Goal: Task Accomplishment & Management: Manage account settings

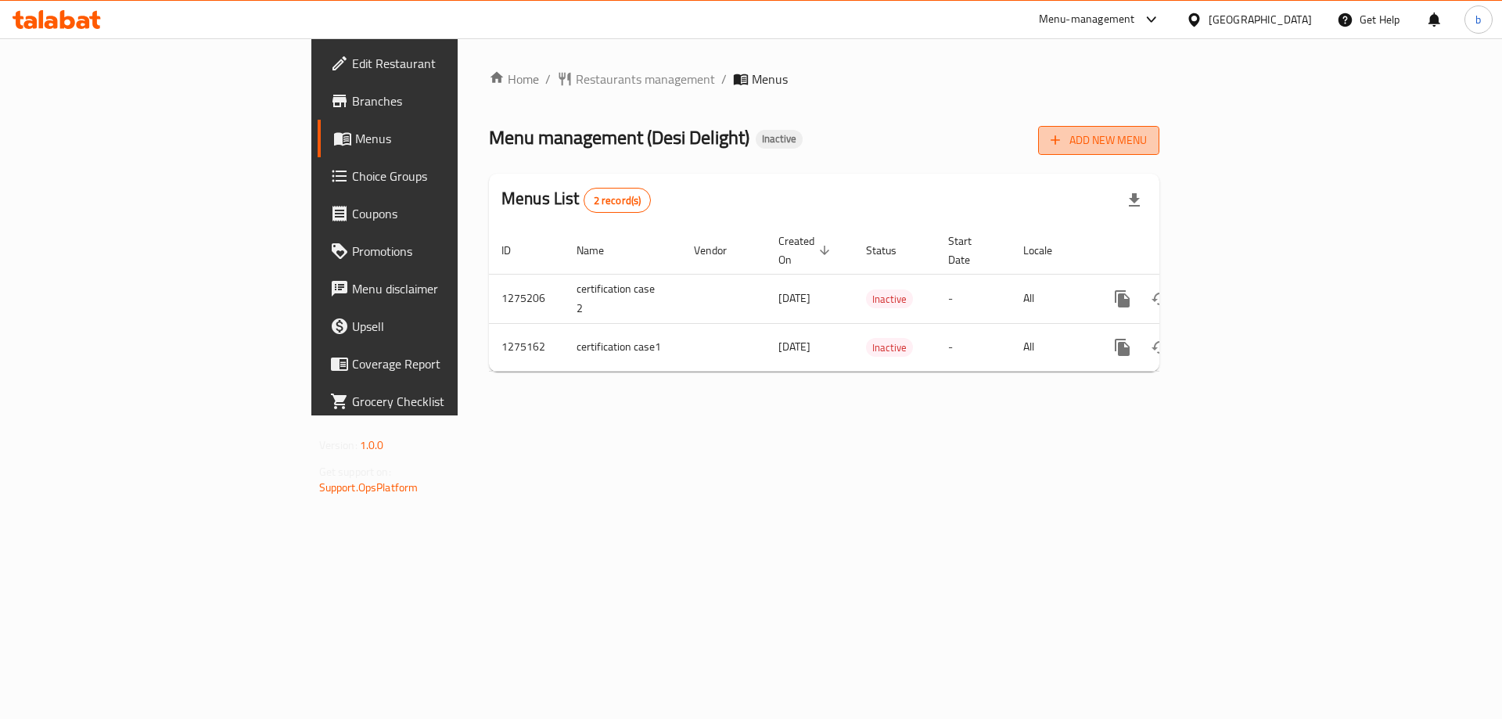
click at [1147, 138] on span "Add New Menu" at bounding box center [1098, 141] width 96 height 20
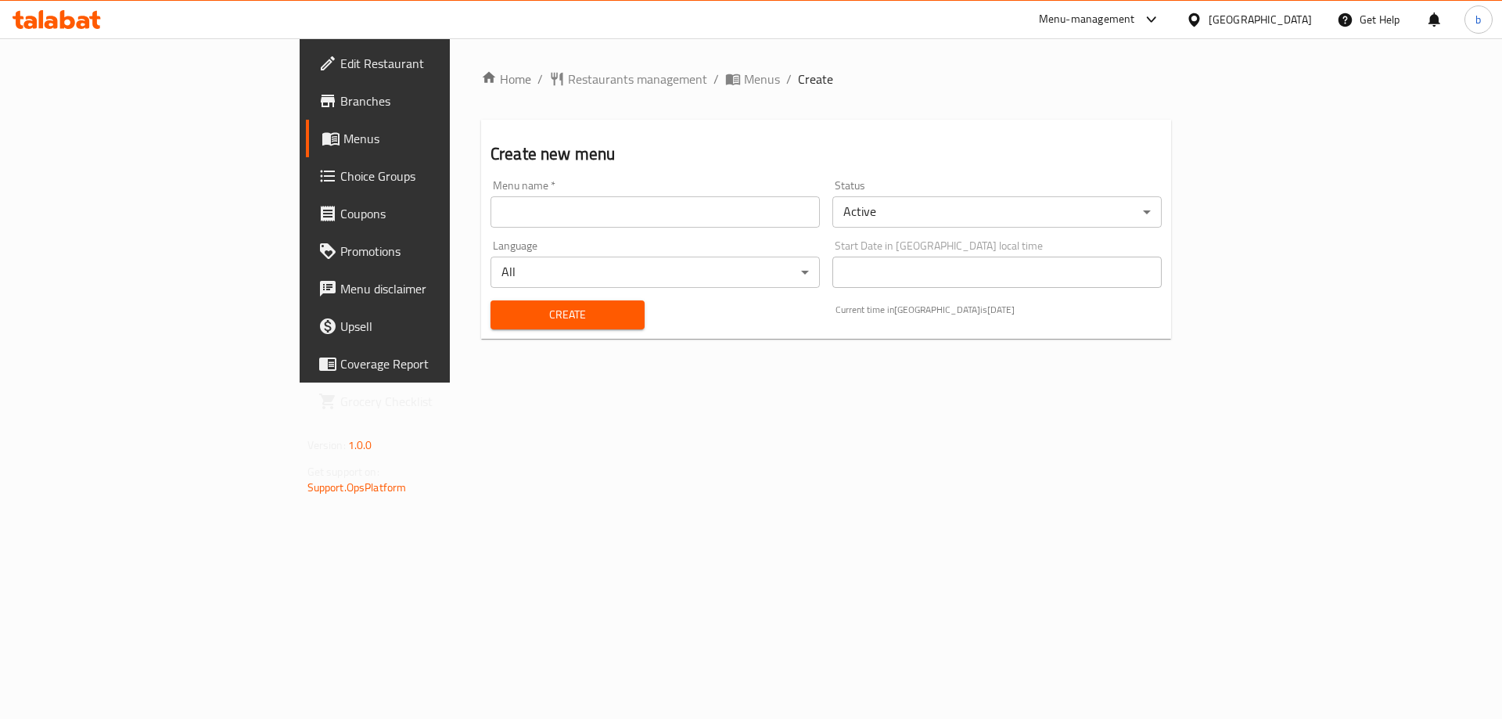
click at [490, 211] on input "text" at bounding box center [654, 211] width 329 height 31
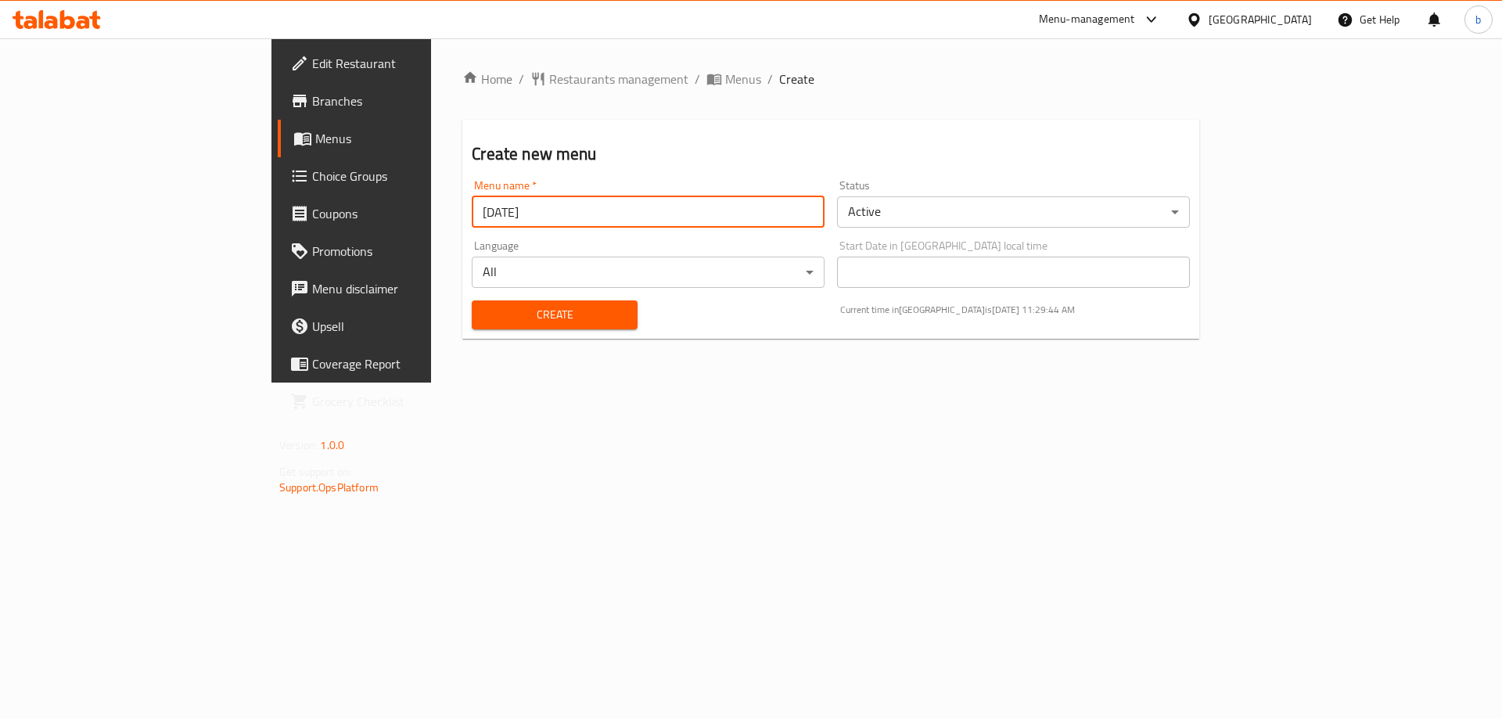
click at [472, 209] on input "[DATE]" at bounding box center [648, 211] width 353 height 31
click at [472, 212] on input "Basmala16/9/2025" at bounding box center [648, 211] width 353 height 31
drag, startPoint x: 347, startPoint y: 214, endPoint x: 105, endPoint y: 174, distance: 245.7
click at [271, 176] on div "Edit Restaurant Branches Menus Choice Groups Coupons Promotions Menu disclaimer…" at bounding box center [750, 210] width 959 height 344
type input "1st menu16/9/2025"
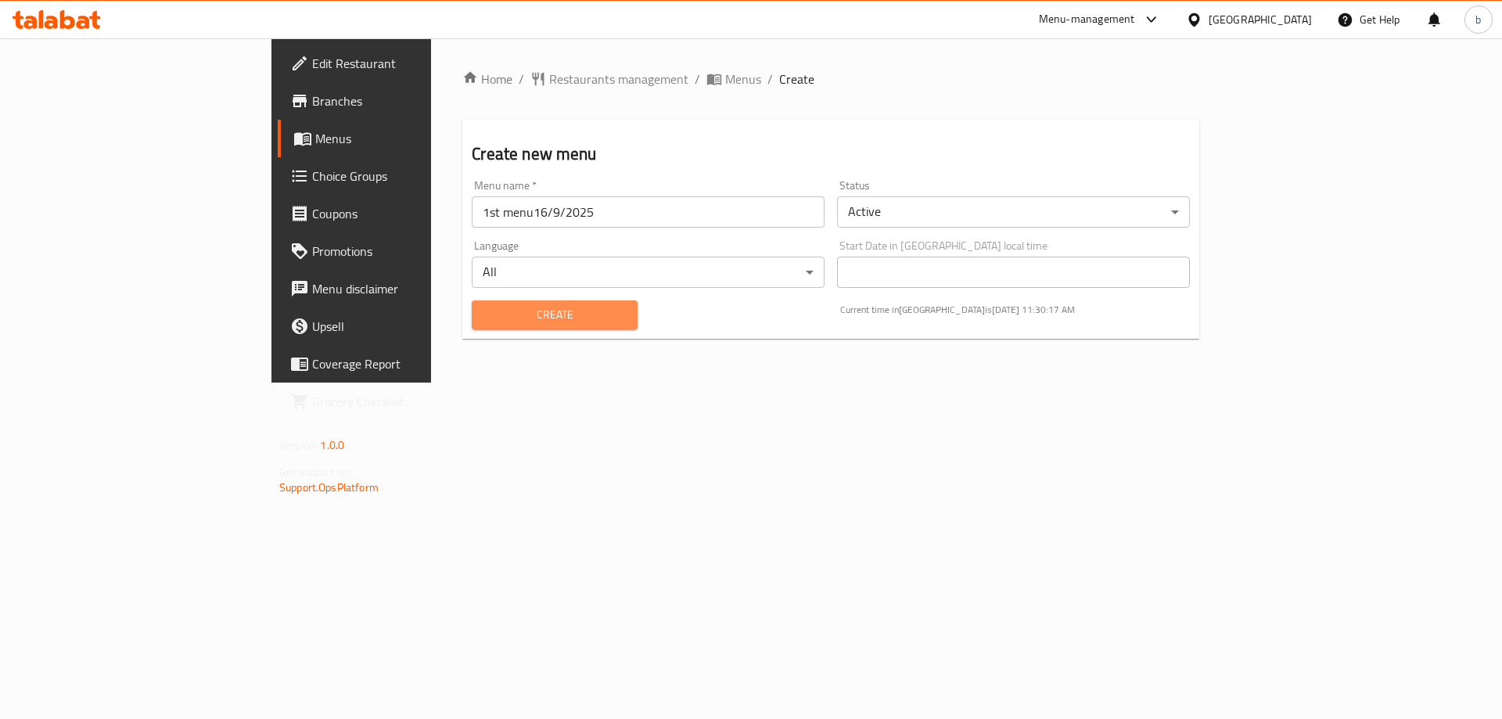
drag, startPoint x: 530, startPoint y: 304, endPoint x: 535, endPoint y: 293, distance: 12.6
click at [532, 306] on span "Create" at bounding box center [554, 315] width 140 height 20
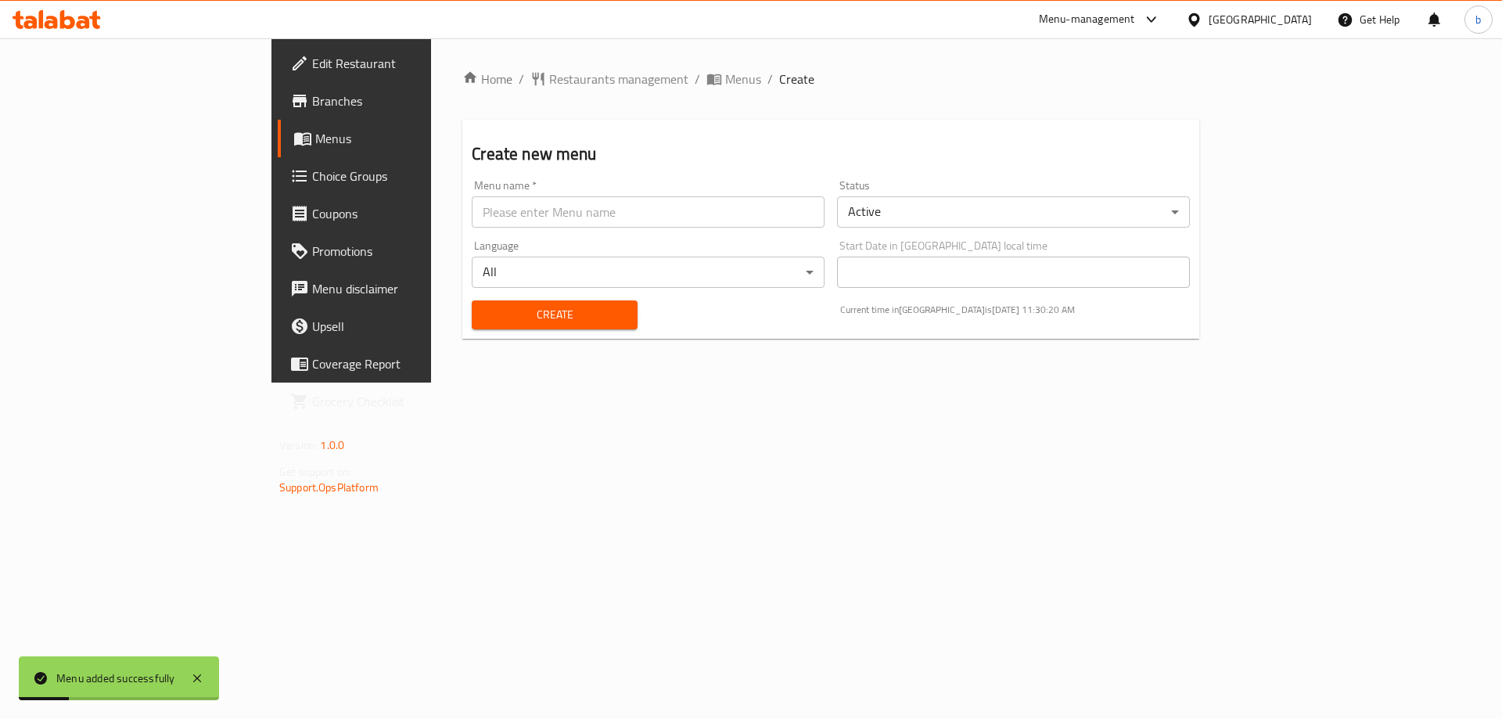
click at [315, 132] on span "Menus" at bounding box center [412, 138] width 195 height 19
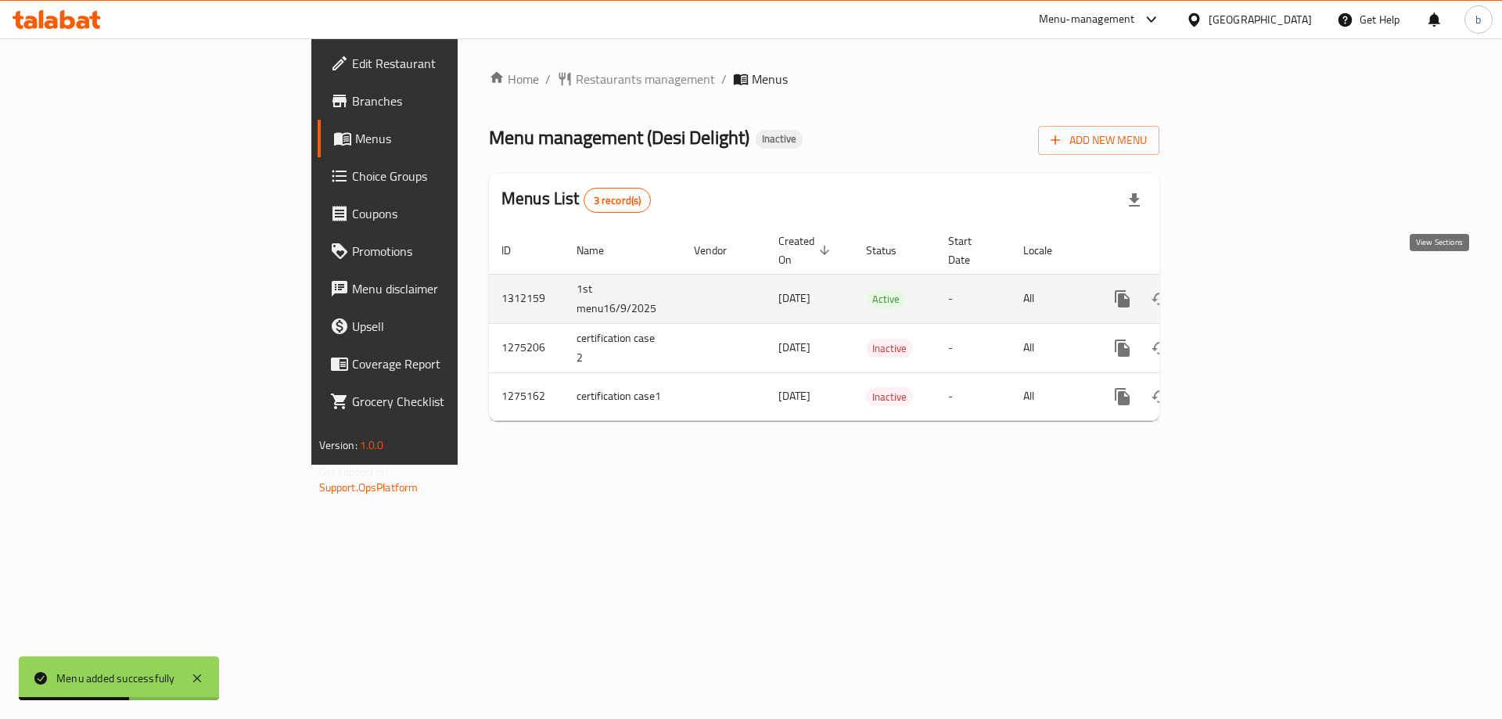
click at [1244, 289] on icon "enhanced table" at bounding box center [1235, 298] width 19 height 19
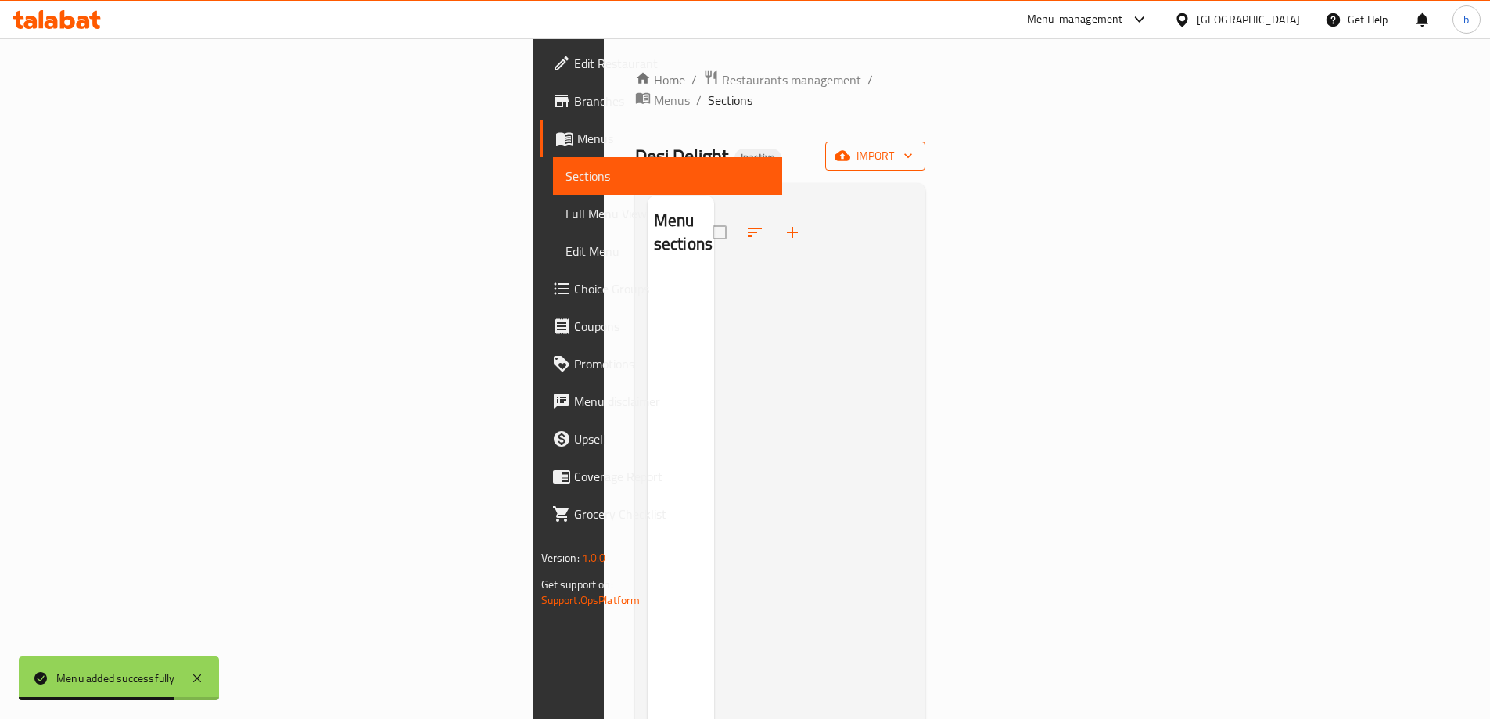
click at [913, 146] on span "import" at bounding box center [875, 156] width 75 height 20
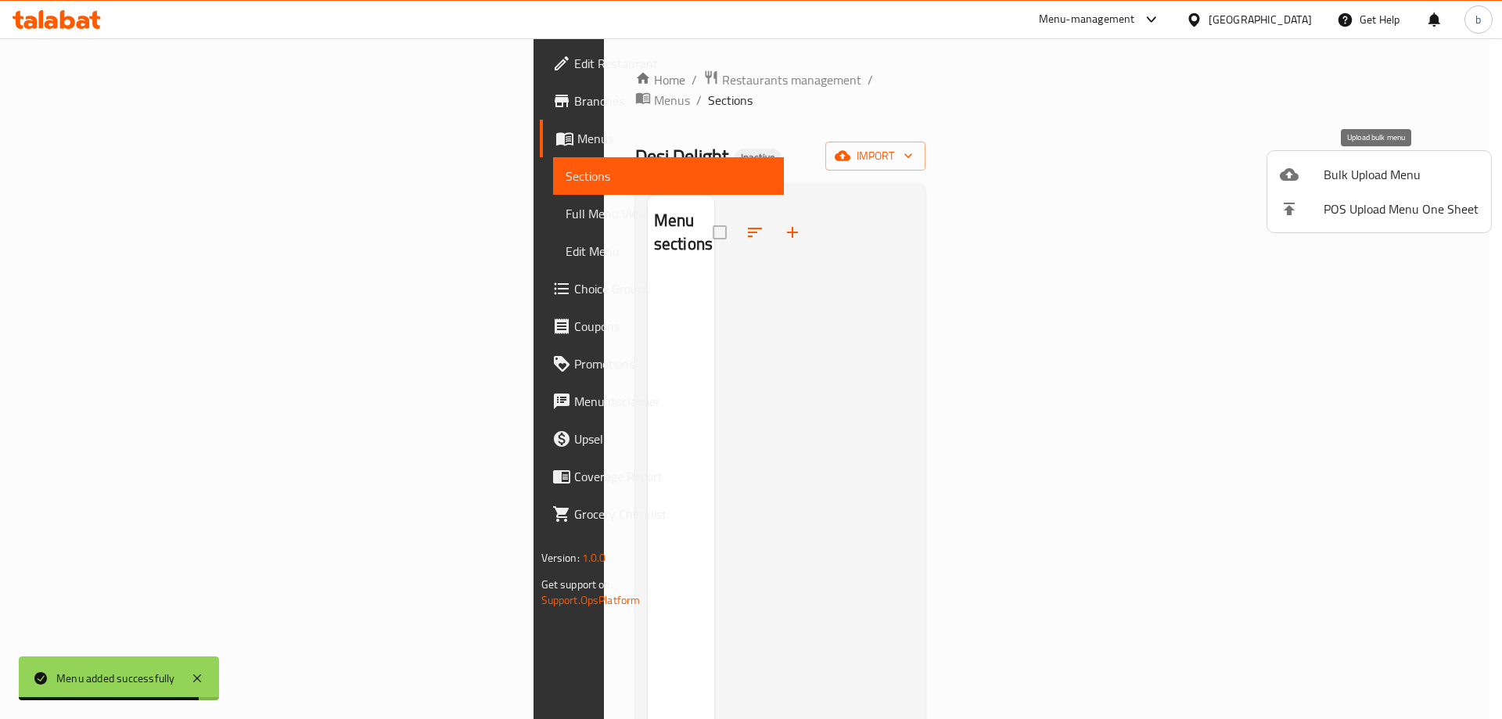
click at [1318, 178] on div at bounding box center [1302, 174] width 44 height 19
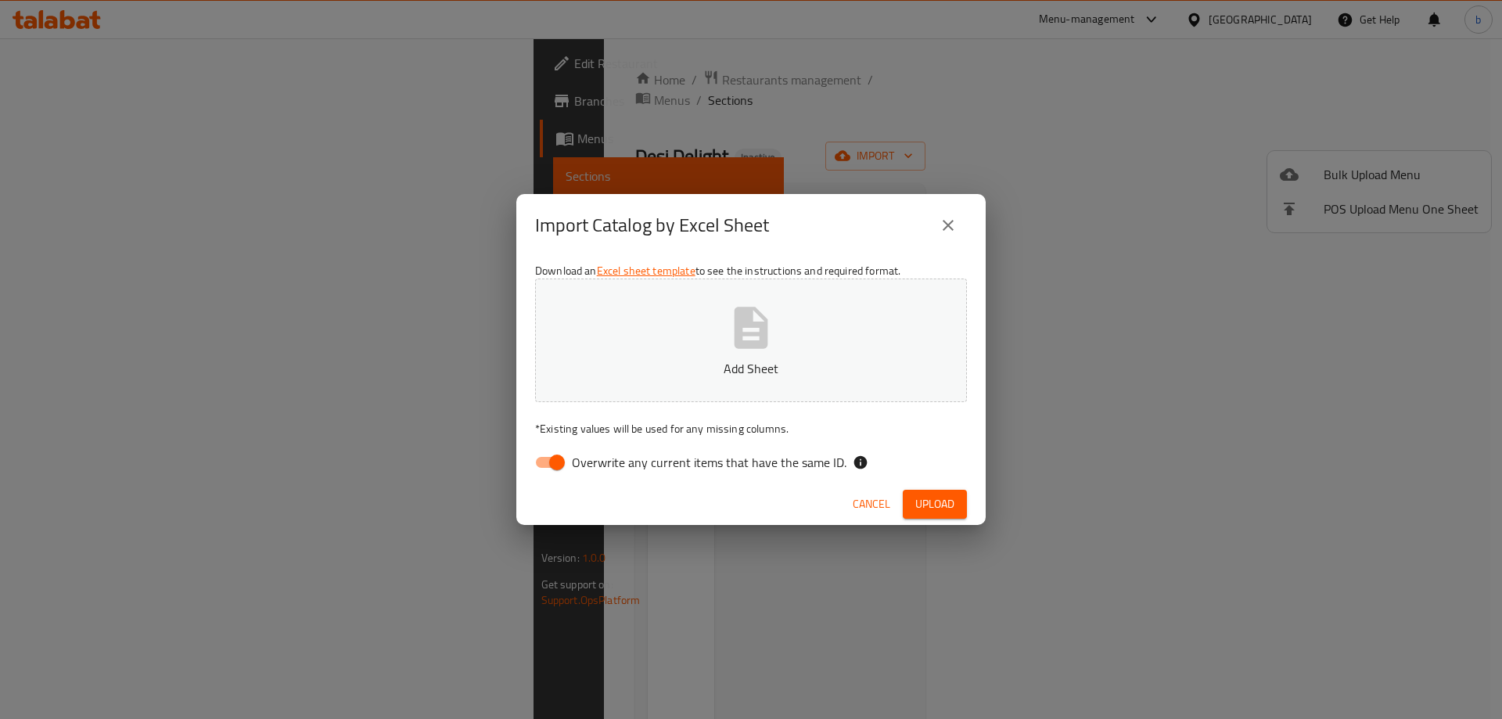
click at [559, 461] on input "Overwrite any current items that have the same ID." at bounding box center [556, 462] width 89 height 30
checkbox input "false"
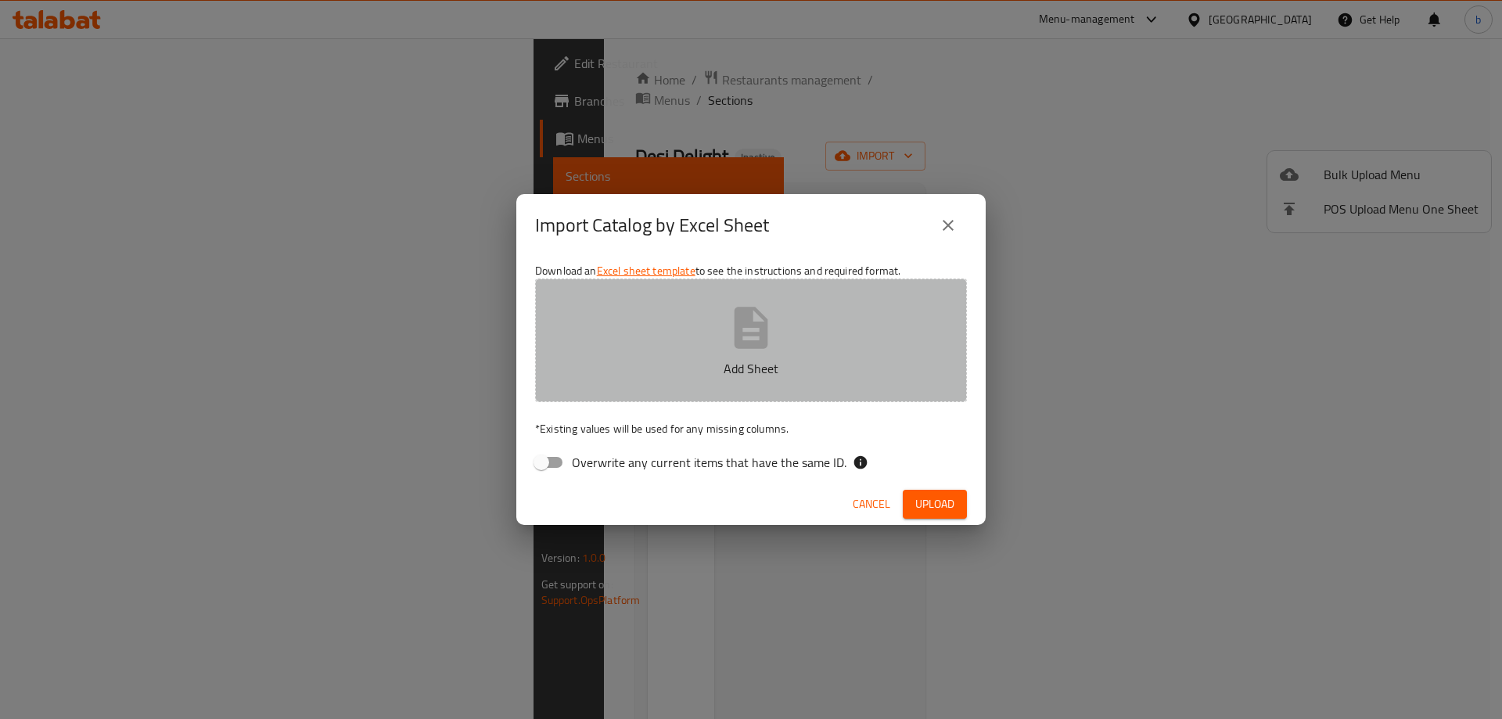
click at [760, 370] on p "Add Sheet" at bounding box center [750, 368] width 383 height 19
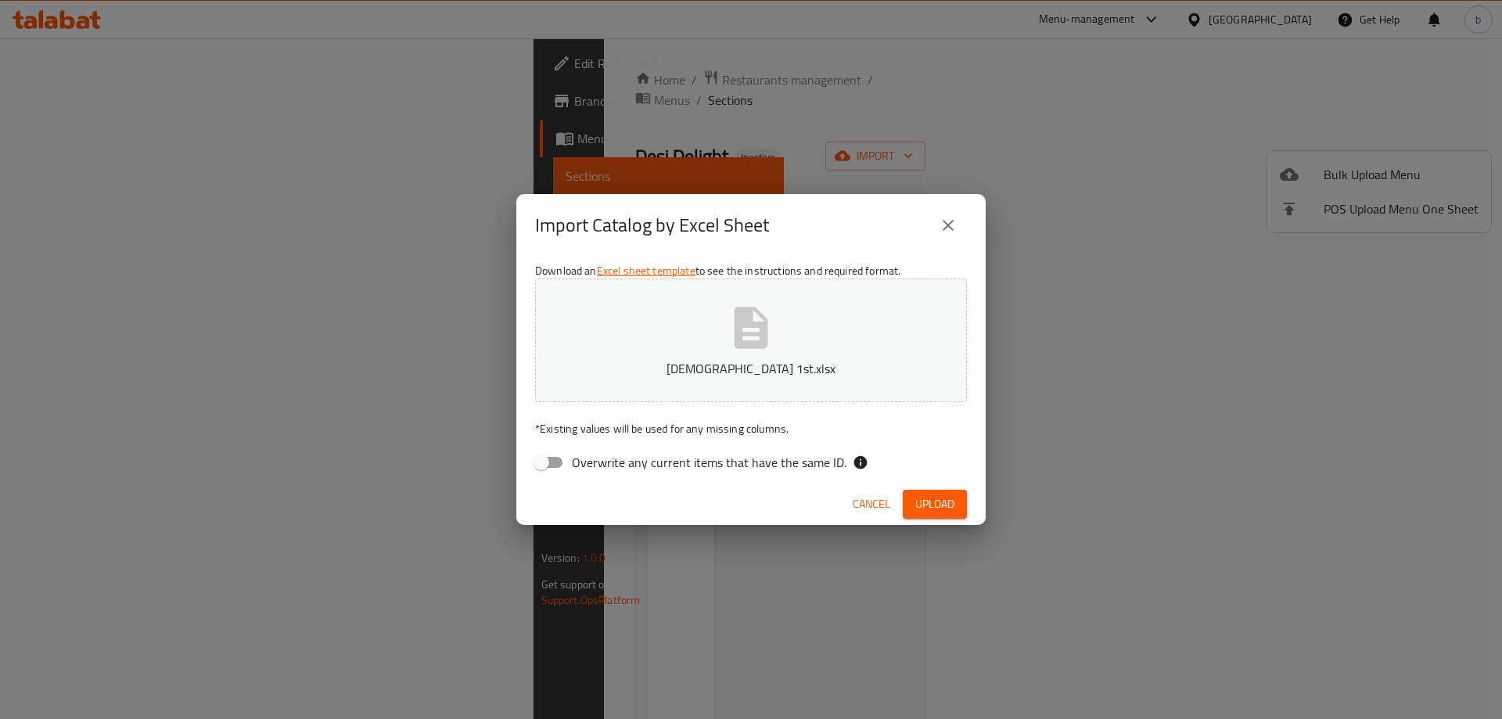
click at [928, 494] on span "Upload" at bounding box center [934, 504] width 39 height 20
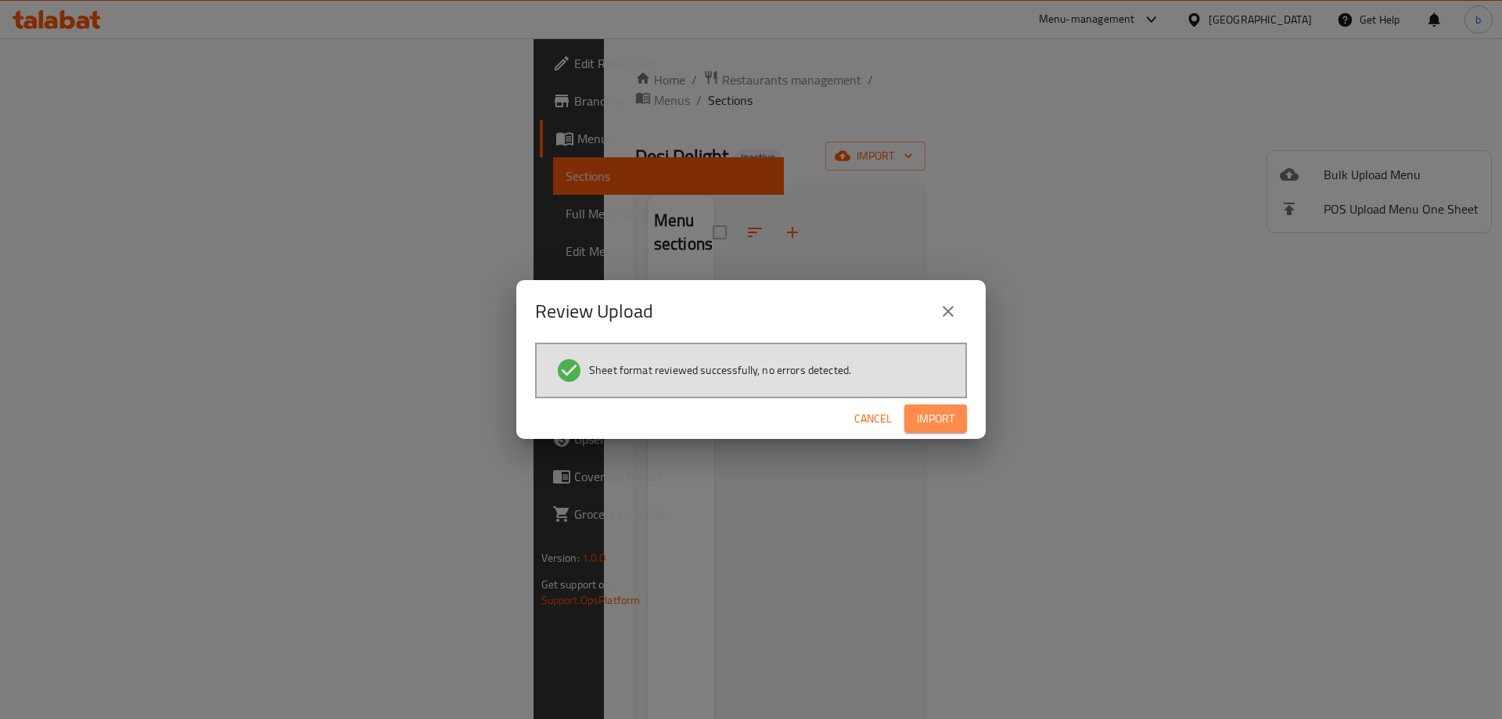
click at [929, 407] on button "Import" at bounding box center [935, 418] width 63 height 29
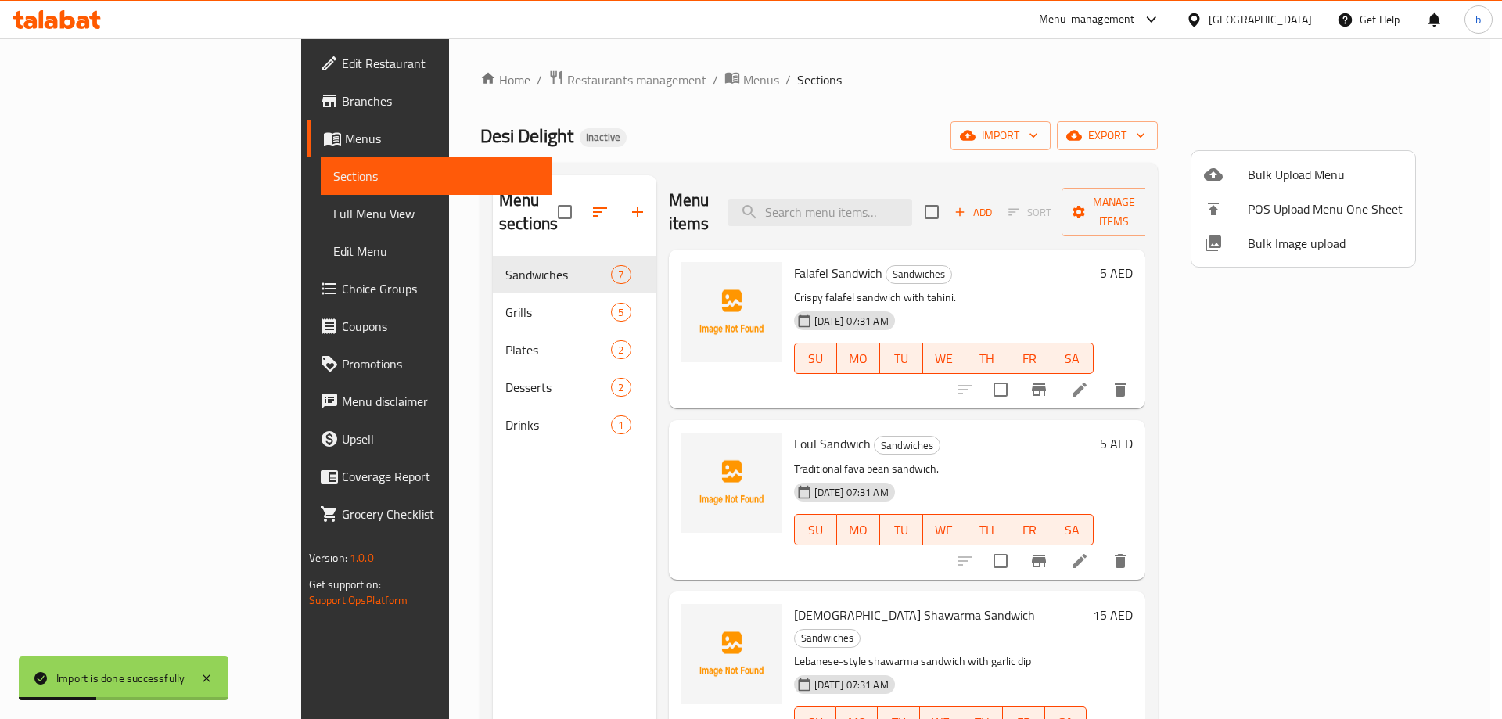
click at [149, 207] on div at bounding box center [751, 359] width 1502 height 719
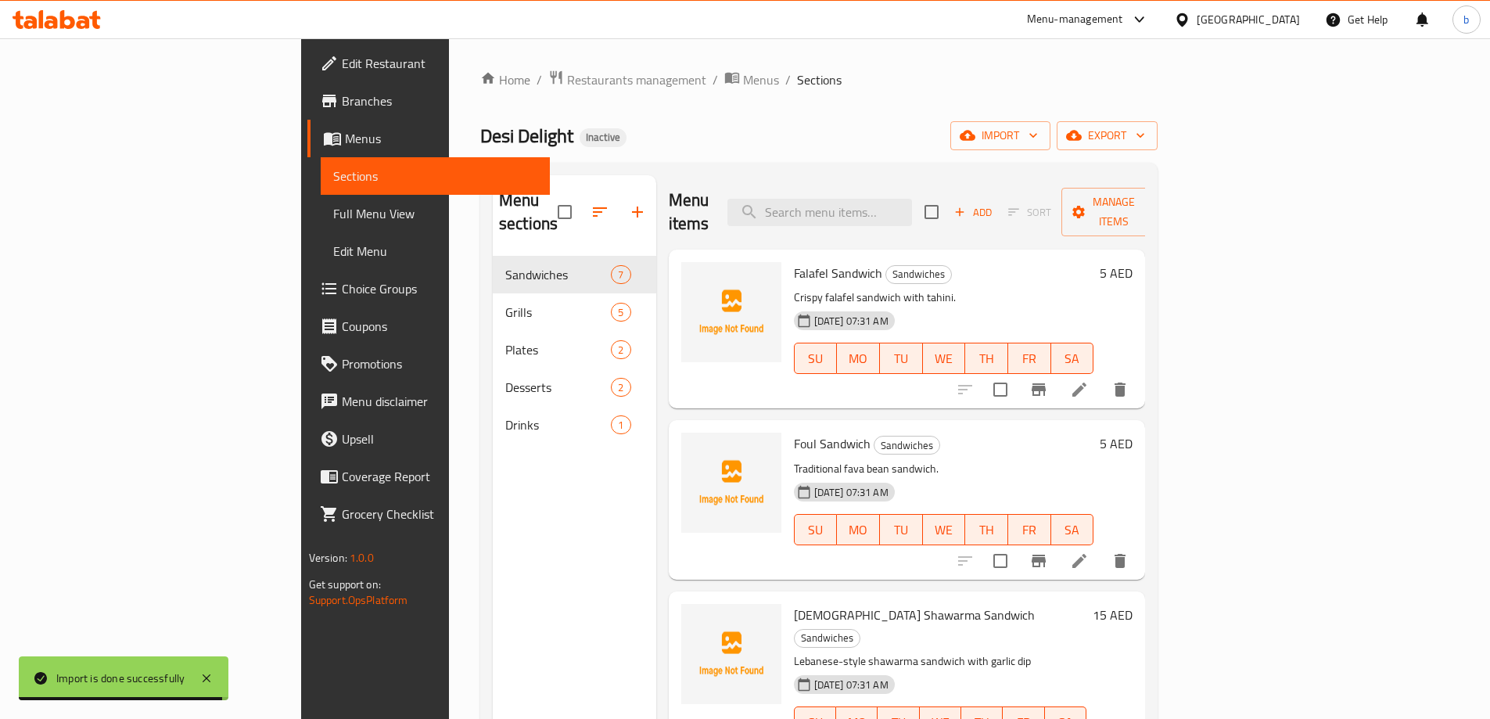
click at [333, 210] on span "Full Menu View" at bounding box center [435, 213] width 204 height 19
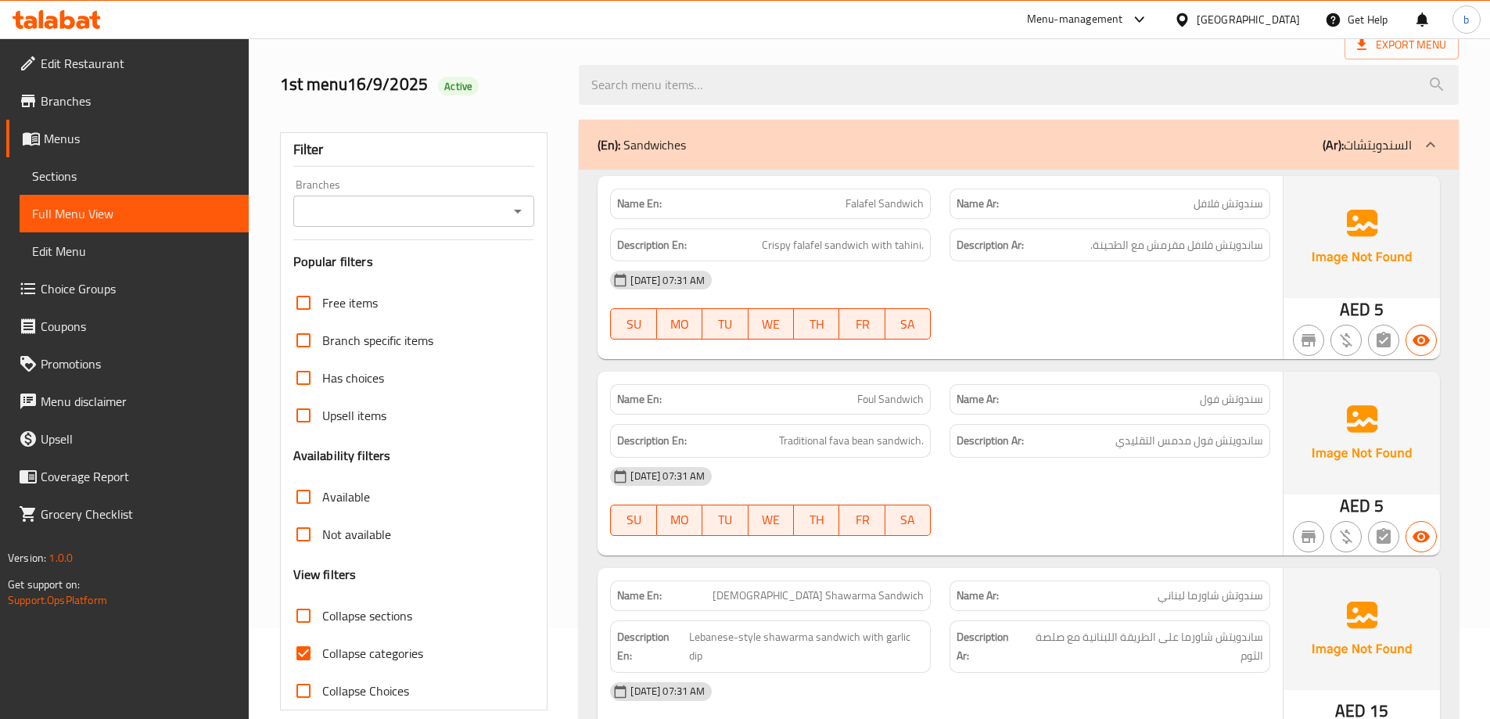
scroll to position [391, 0]
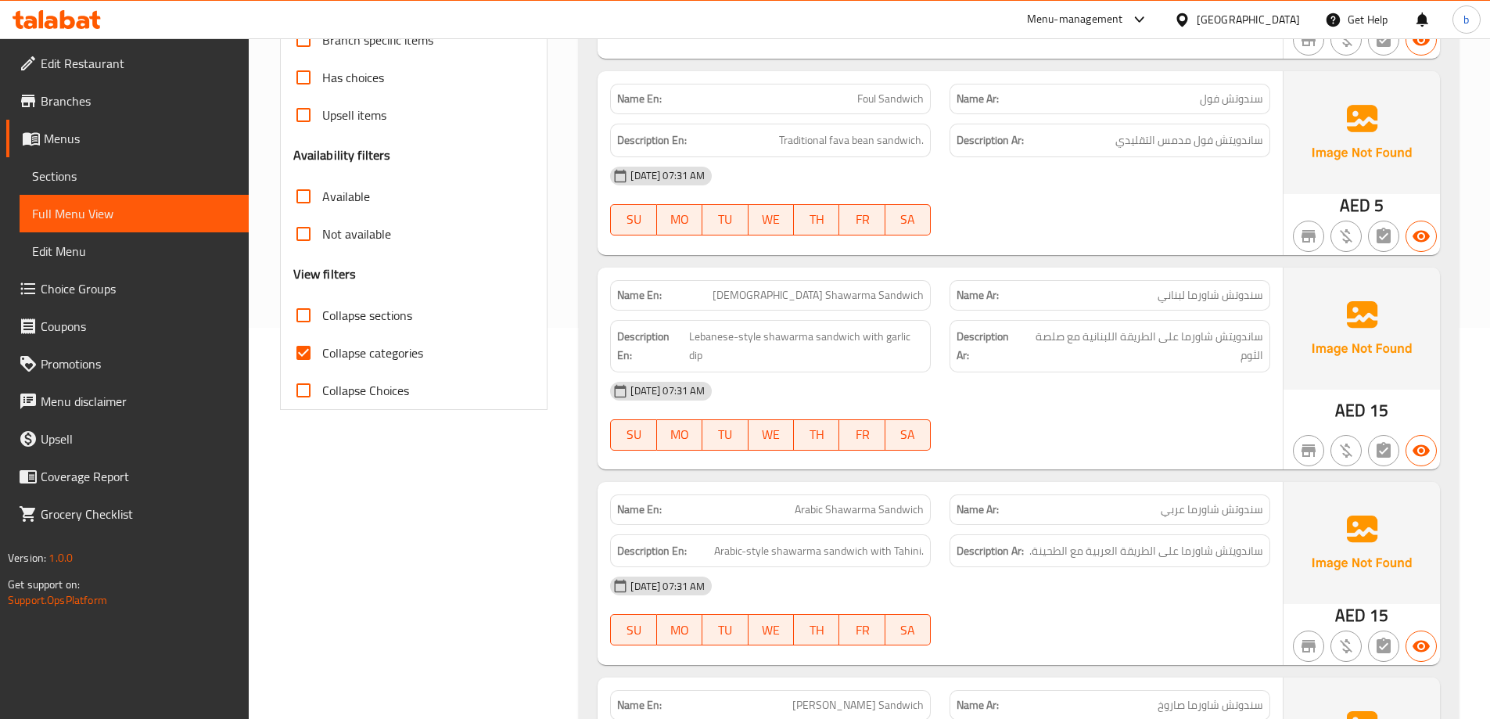
click at [326, 351] on span "Collapse categories" at bounding box center [372, 352] width 101 height 19
click at [322, 351] on input "Collapse categories" at bounding box center [304, 353] width 38 height 38
checkbox input "false"
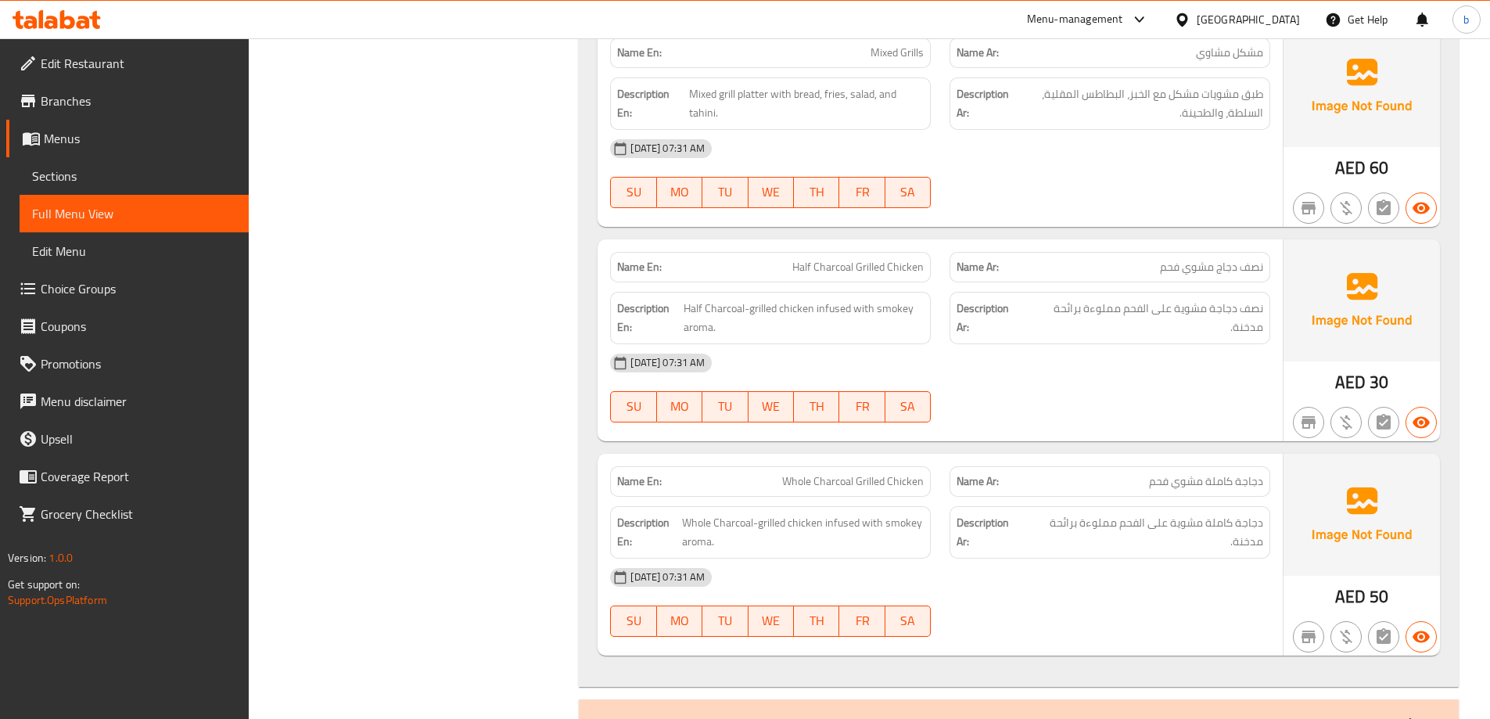
scroll to position [2221, 0]
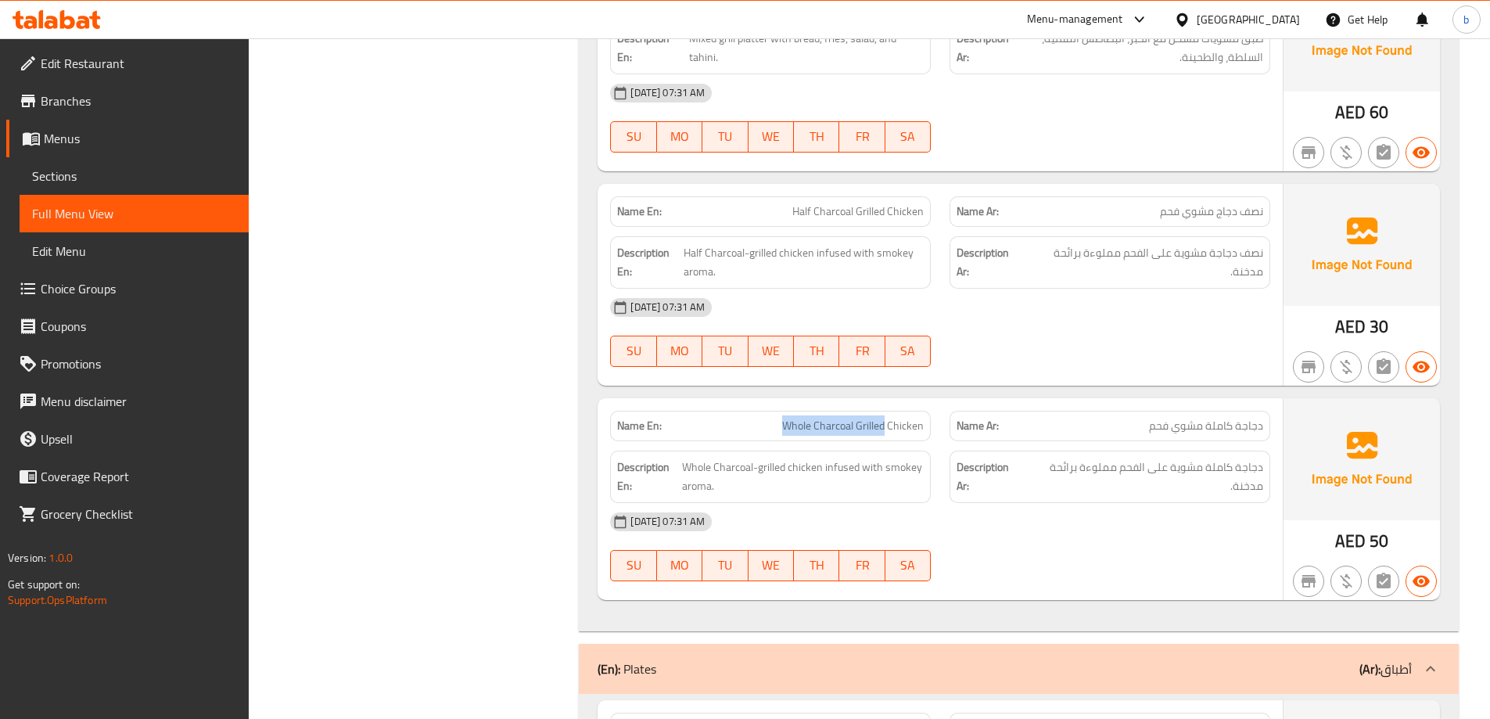
drag, startPoint x: 781, startPoint y: 403, endPoint x: 885, endPoint y: 415, distance: 104.7
click at [885, 418] on p "Name En: Whole Charcoal Grilled Chicken" at bounding box center [770, 426] width 307 height 16
copy span "Whole Charcoal Grilled"
click at [892, 418] on span "Whole Charcoal Grilled Chicken" at bounding box center [853, 426] width 142 height 16
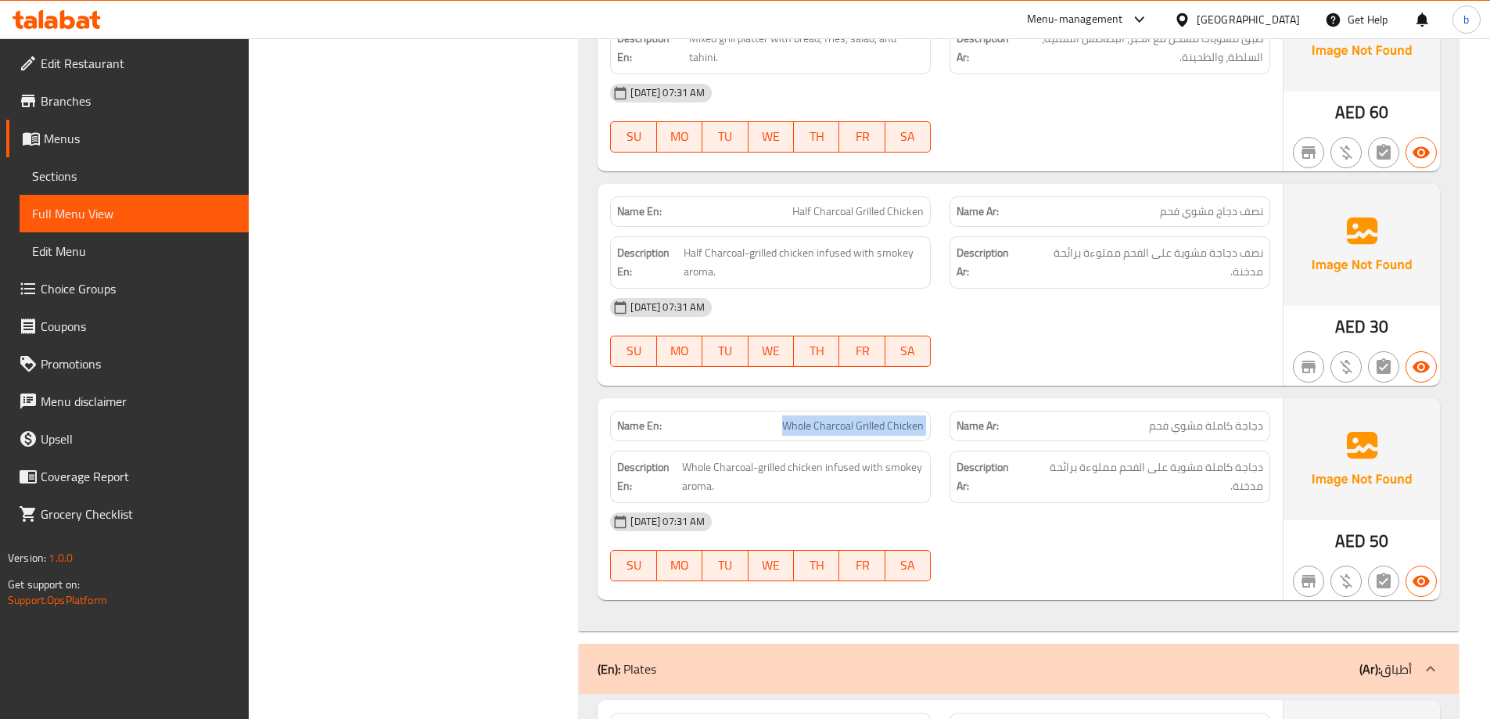
click at [892, 418] on span "Whole Charcoal Grilled Chicken" at bounding box center [853, 426] width 142 height 16
copy span "Whole Charcoal Grilled Chicken"
click at [122, 158] on link "Sections" at bounding box center [134, 176] width 229 height 38
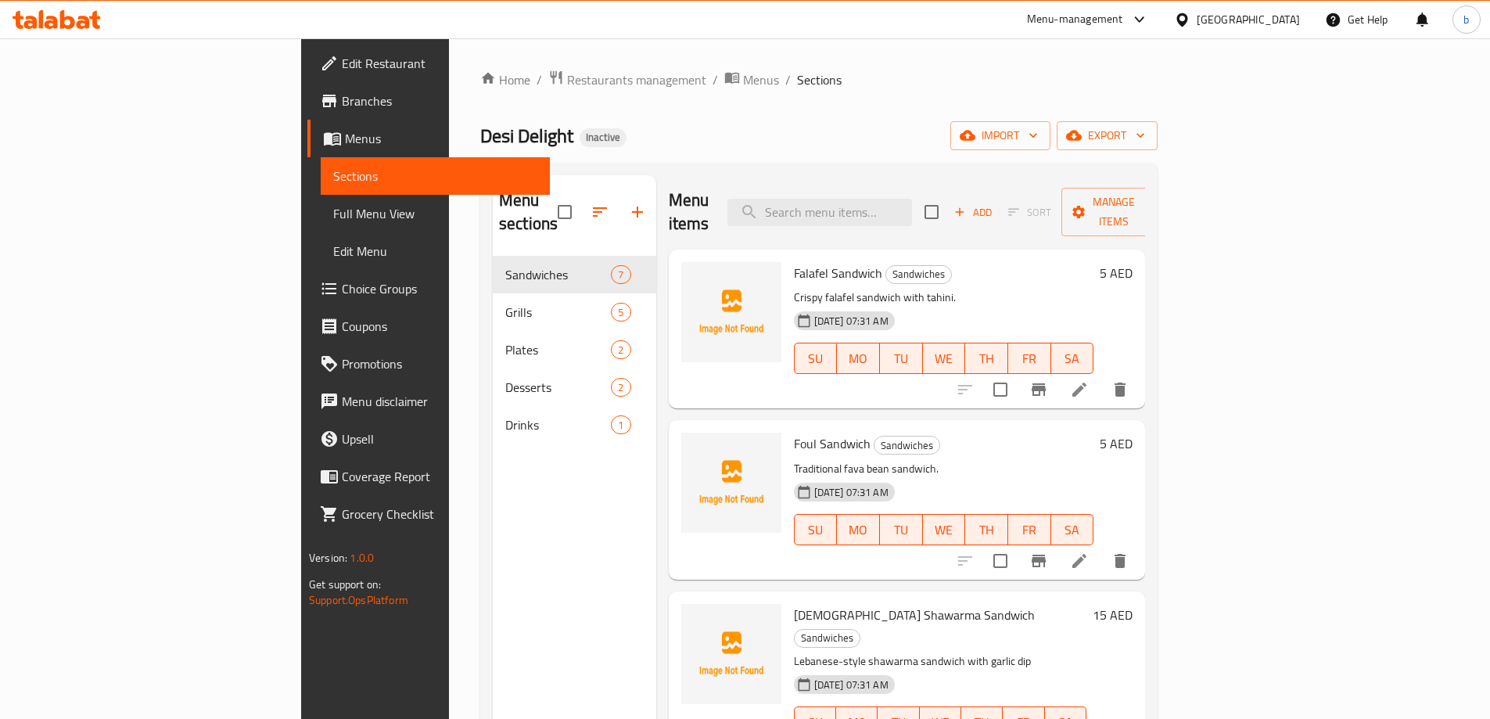
click at [957, 222] on div "Menu items Add Sort Manage items" at bounding box center [907, 212] width 477 height 74
click at [912, 214] on input "search" at bounding box center [819, 212] width 185 height 27
paste input "Whole Charcoal Grilled Chicken"
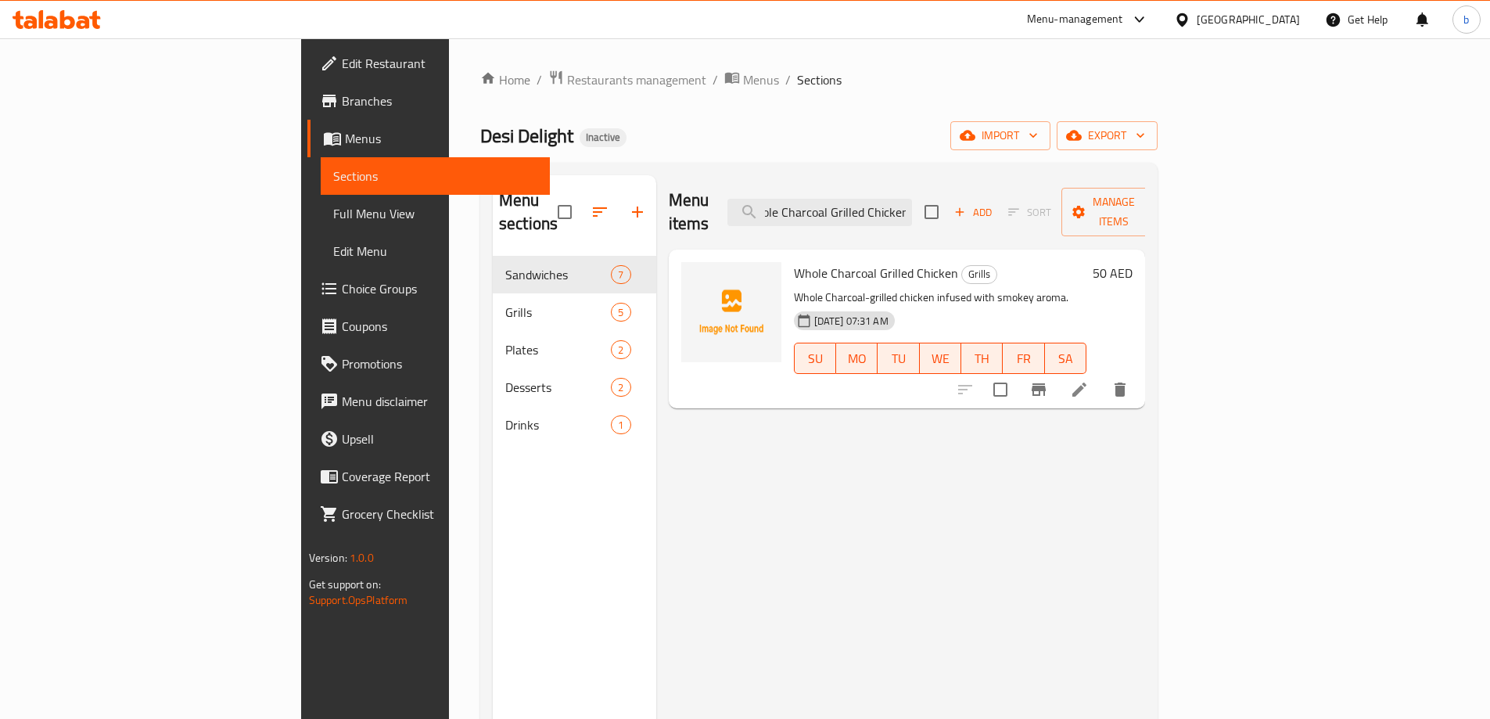
type input "Whole Charcoal Grilled Chicken"
click at [1101, 375] on li at bounding box center [1080, 389] width 44 height 28
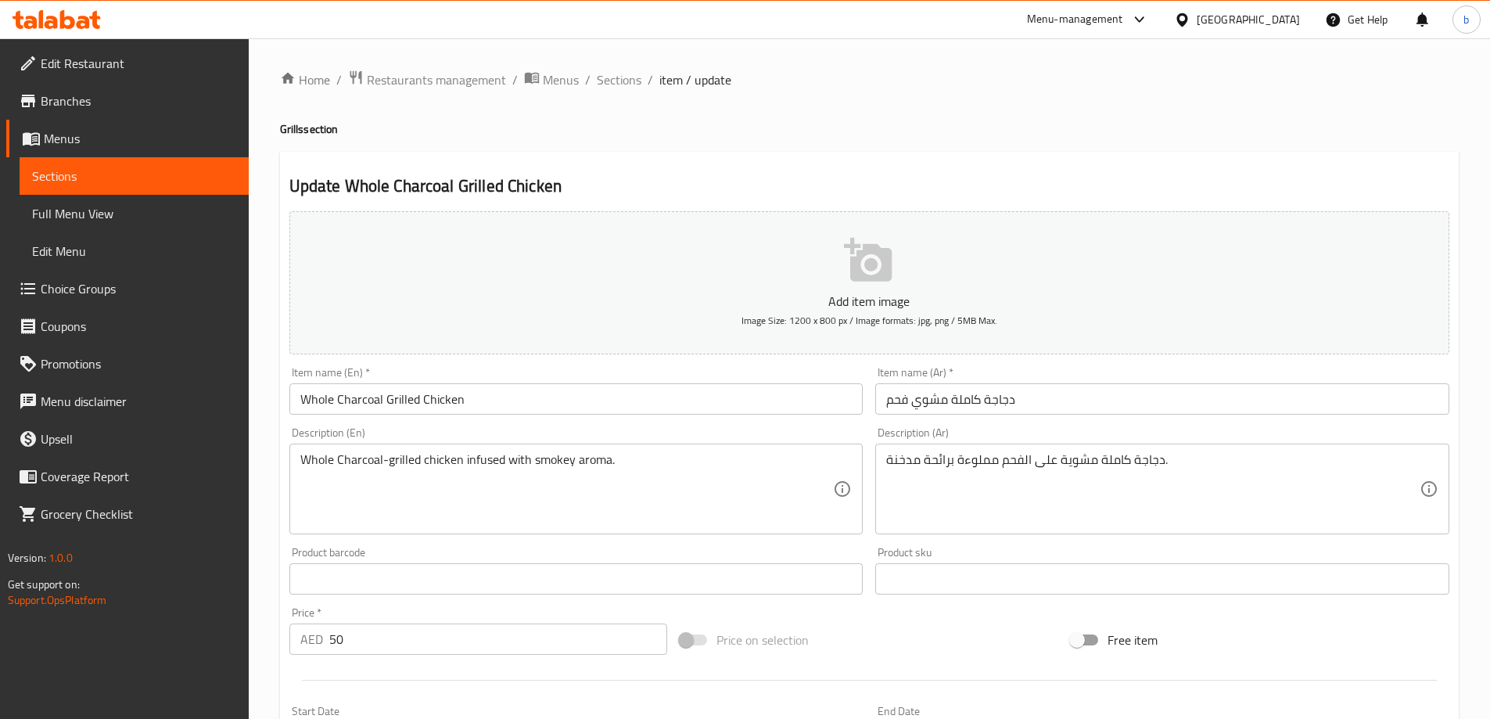
click at [338, 541] on div "Product barcode Product barcode" at bounding box center [576, 571] width 587 height 60
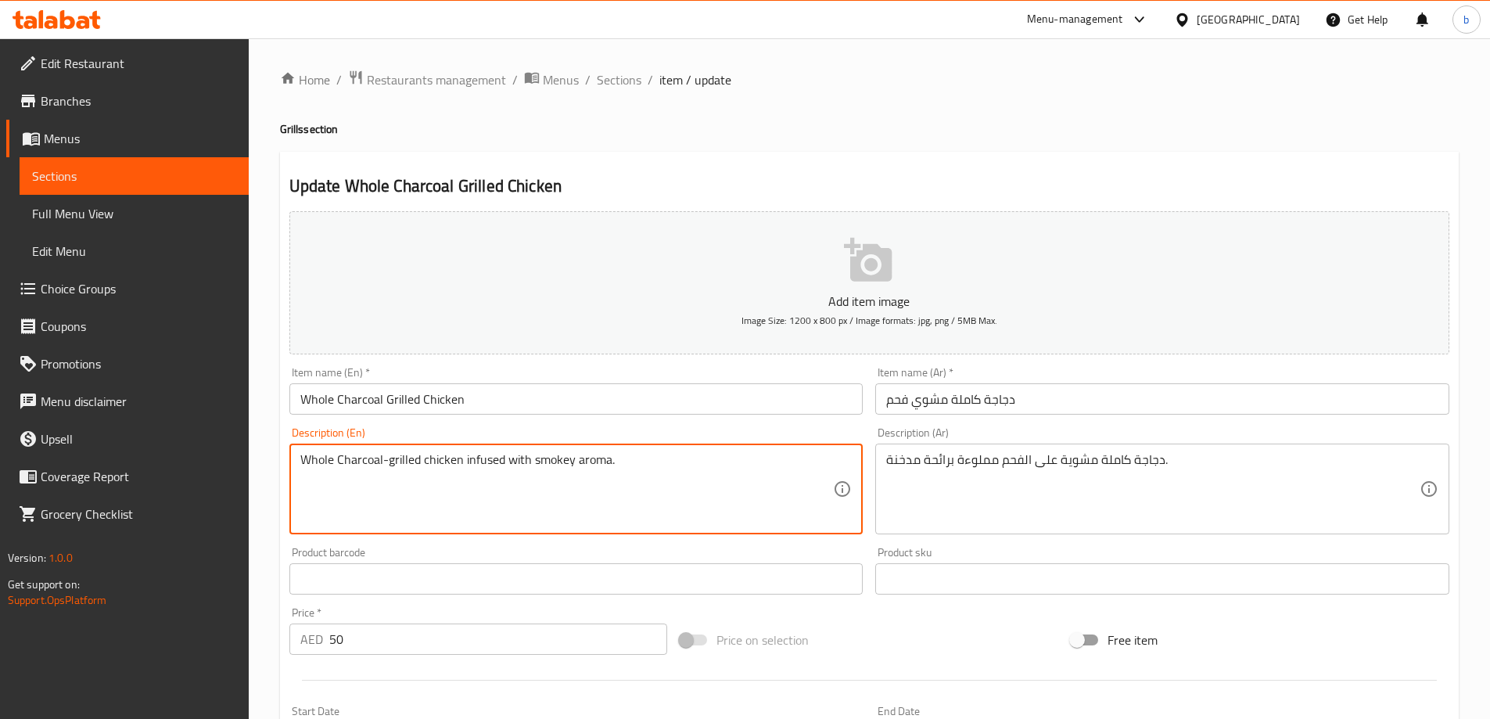
click at [372, 498] on textarea "Whole Charcoal-grilled chicken infused with smokey aroma." at bounding box center [566, 489] width 533 height 74
click at [1112, 474] on textarea "دجاجة كاملة مشوية على الفحم مملوءة برائحة مدخنة." at bounding box center [1152, 489] width 533 height 74
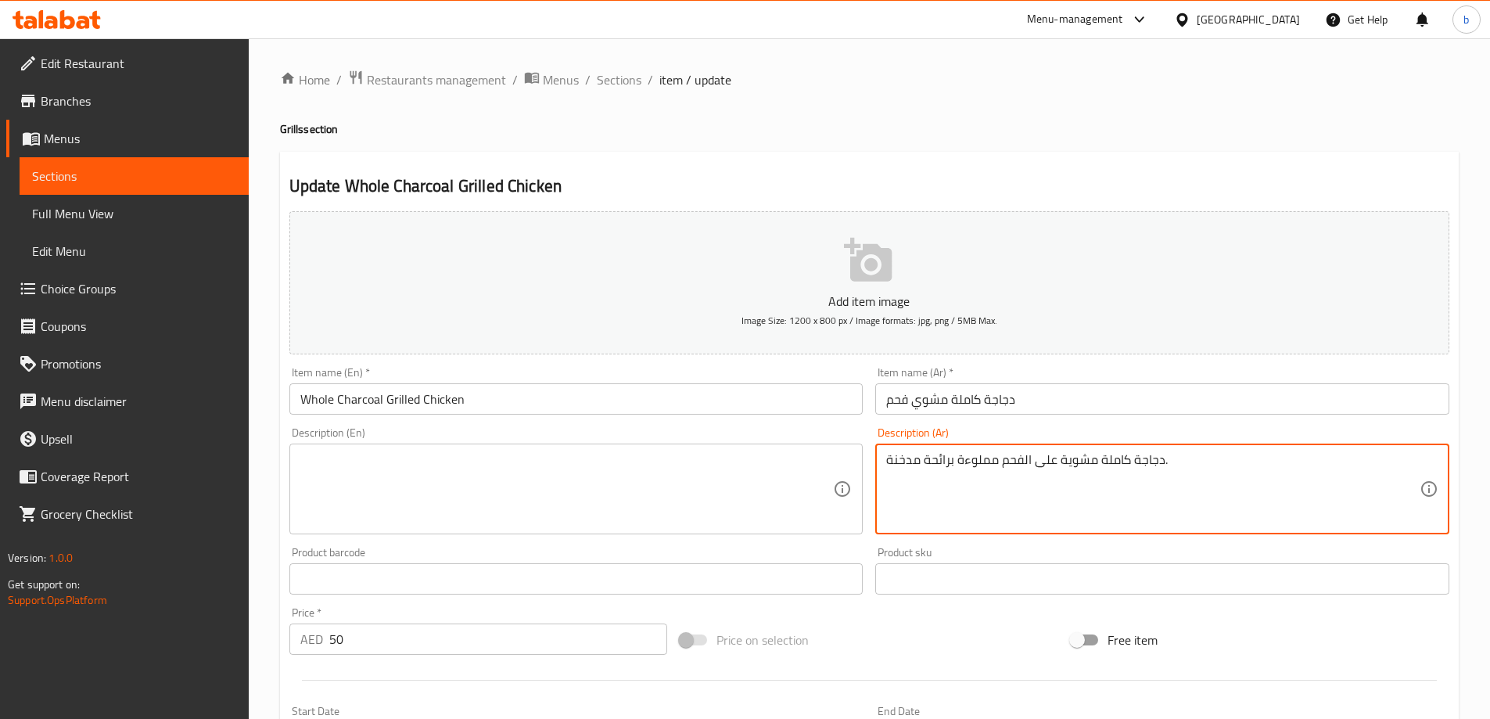
click at [1112, 474] on textarea "دجاجة كاملة مشوية على الفحم مملوءة برائحة مدخنة." at bounding box center [1152, 489] width 533 height 74
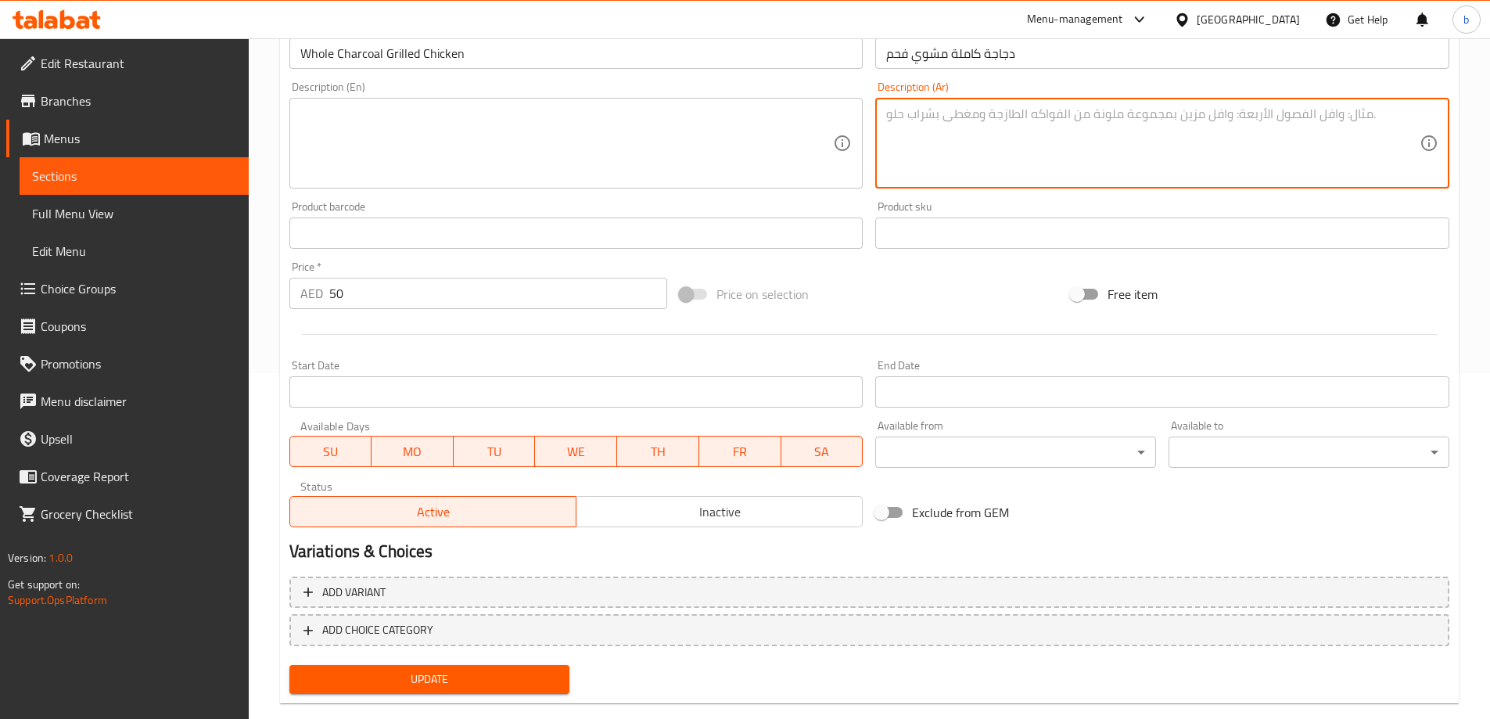
scroll to position [374, 0]
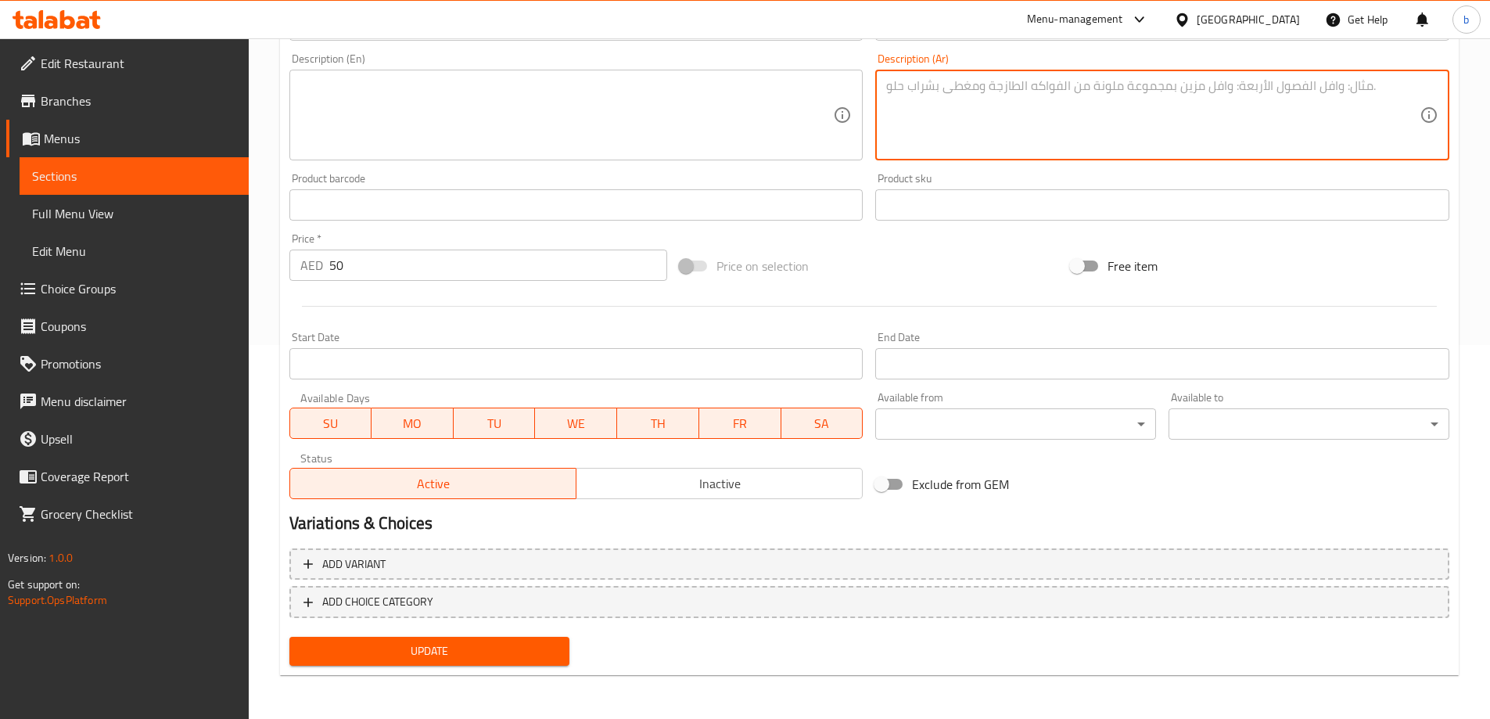
click at [546, 626] on div "Add variant ADD CHOICE CATEGORY" at bounding box center [869, 586] width 1173 height 89
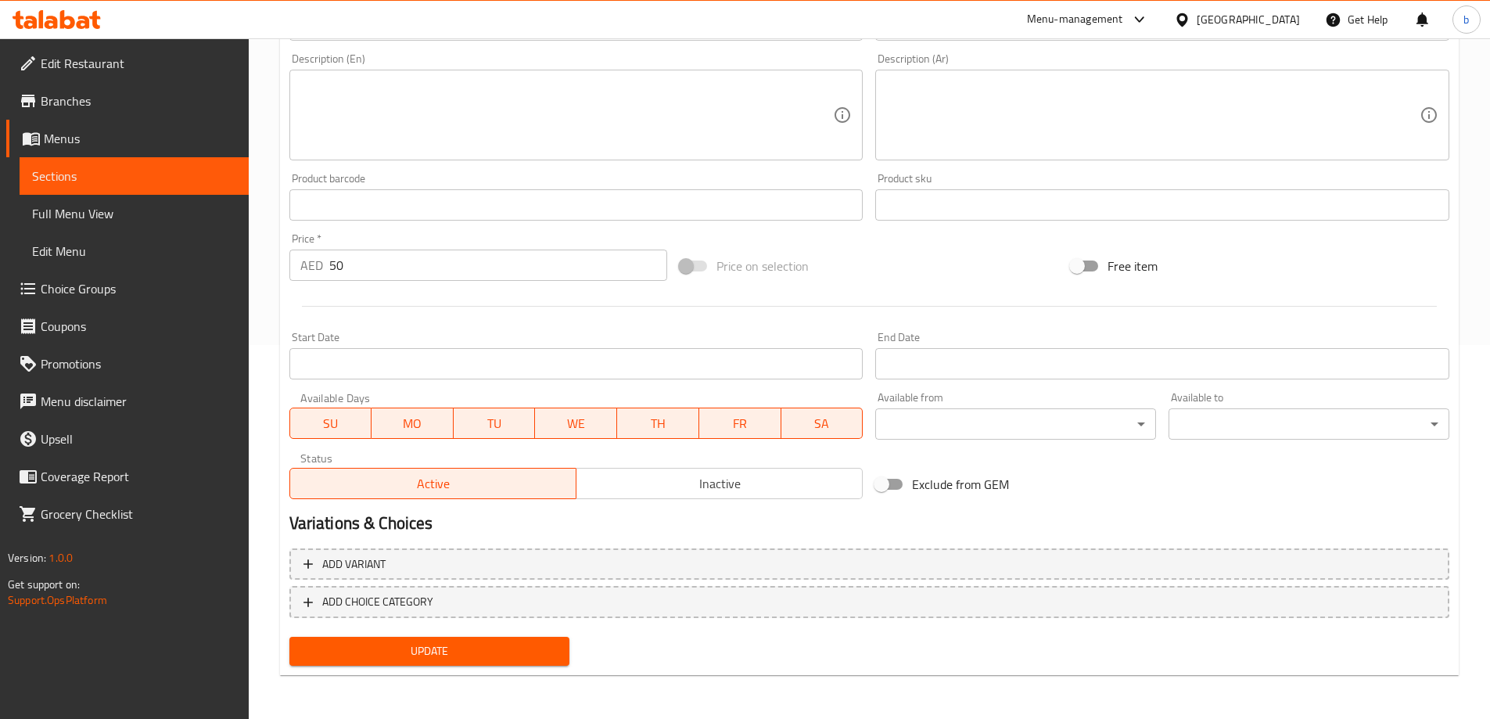
click at [546, 626] on div "Add variant ADD CHOICE CATEGORY" at bounding box center [869, 586] width 1173 height 89
click at [545, 642] on span "Update" at bounding box center [430, 651] width 256 height 20
click at [118, 228] on link "Full Menu View" at bounding box center [134, 214] width 229 height 38
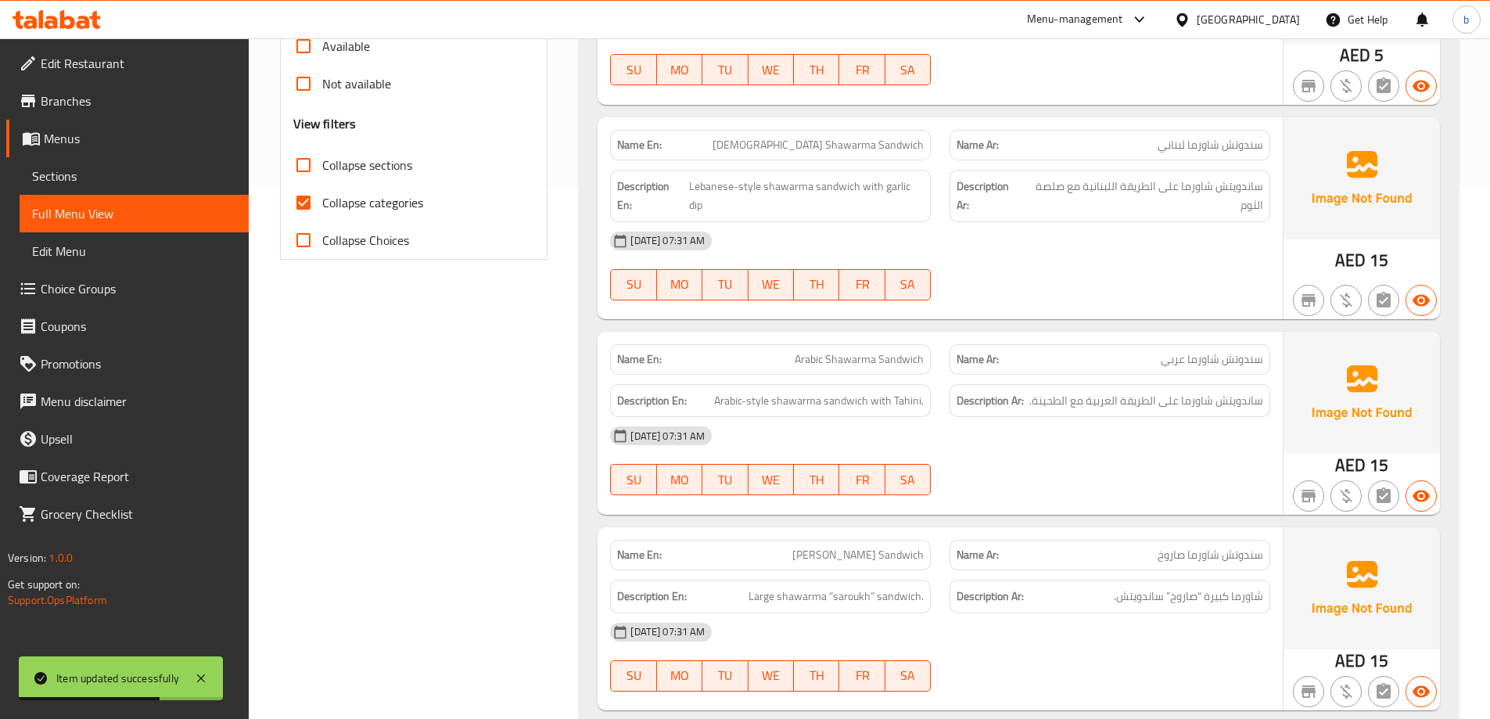
scroll to position [921, 0]
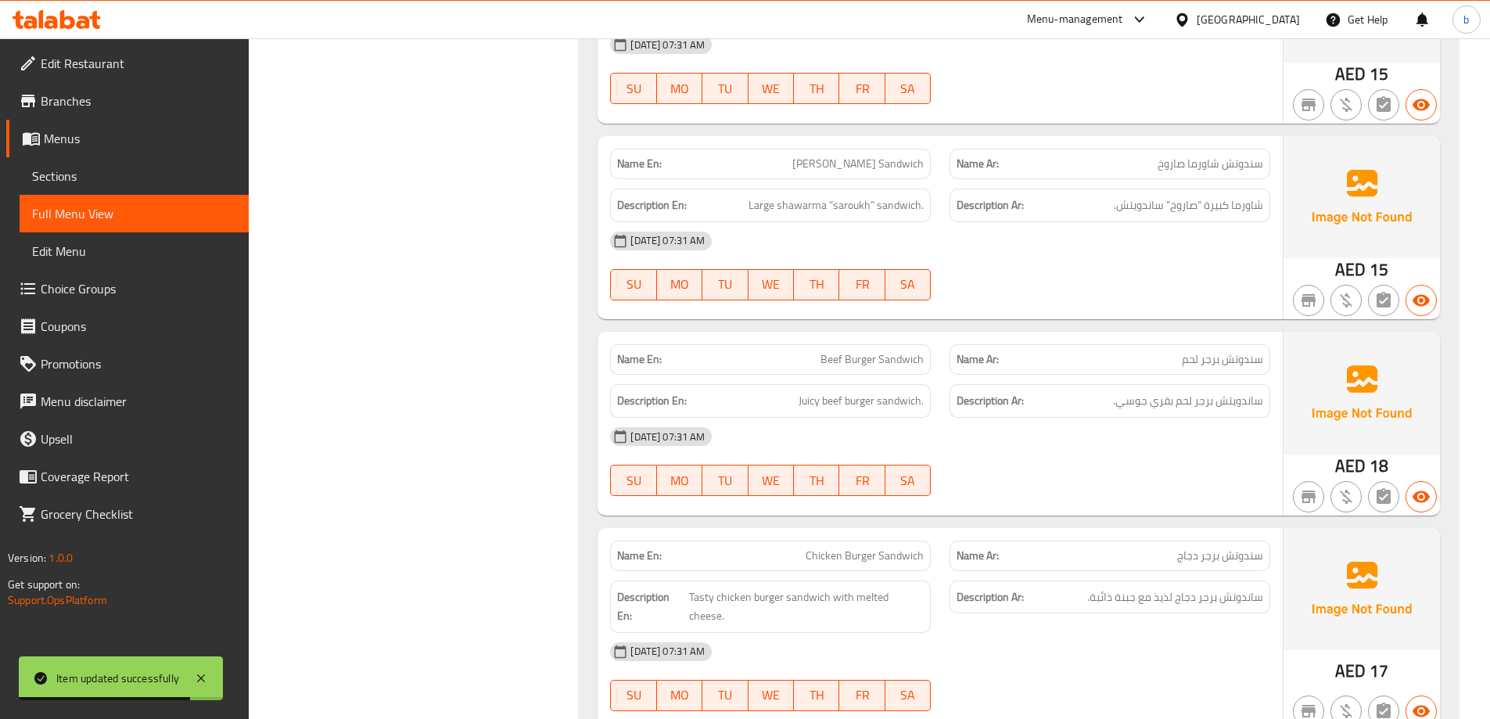
click at [107, 160] on link "Sections" at bounding box center [134, 176] width 229 height 38
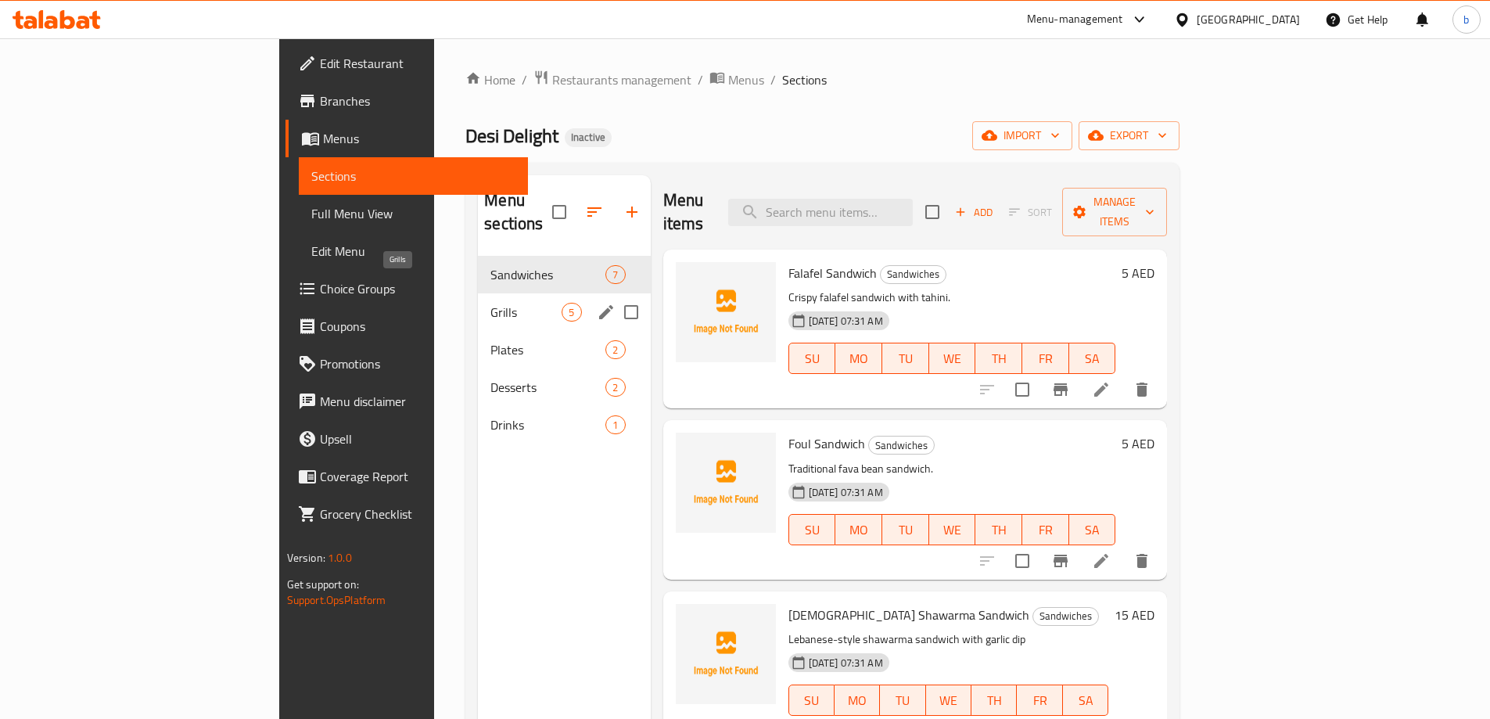
click at [490, 303] on span "Grills" at bounding box center [525, 312] width 71 height 19
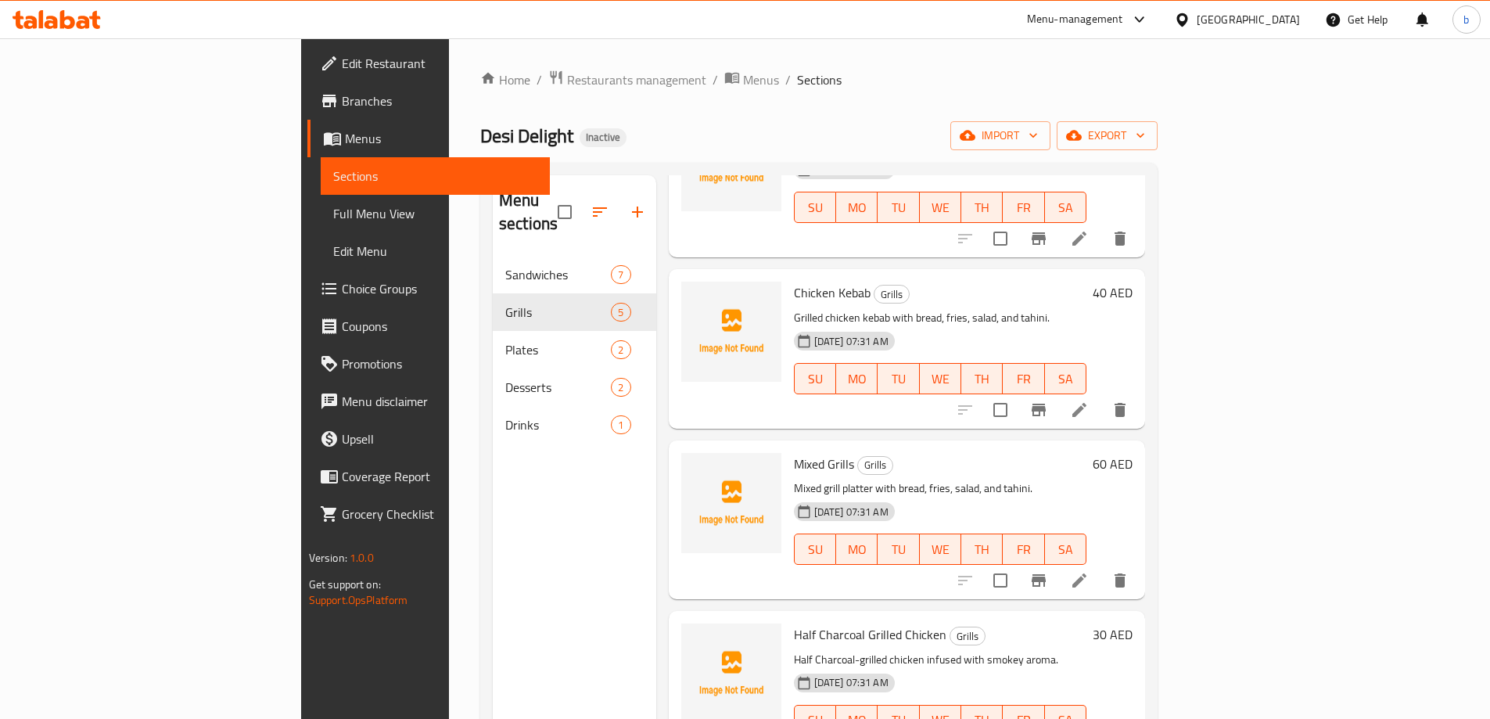
scroll to position [219, 0]
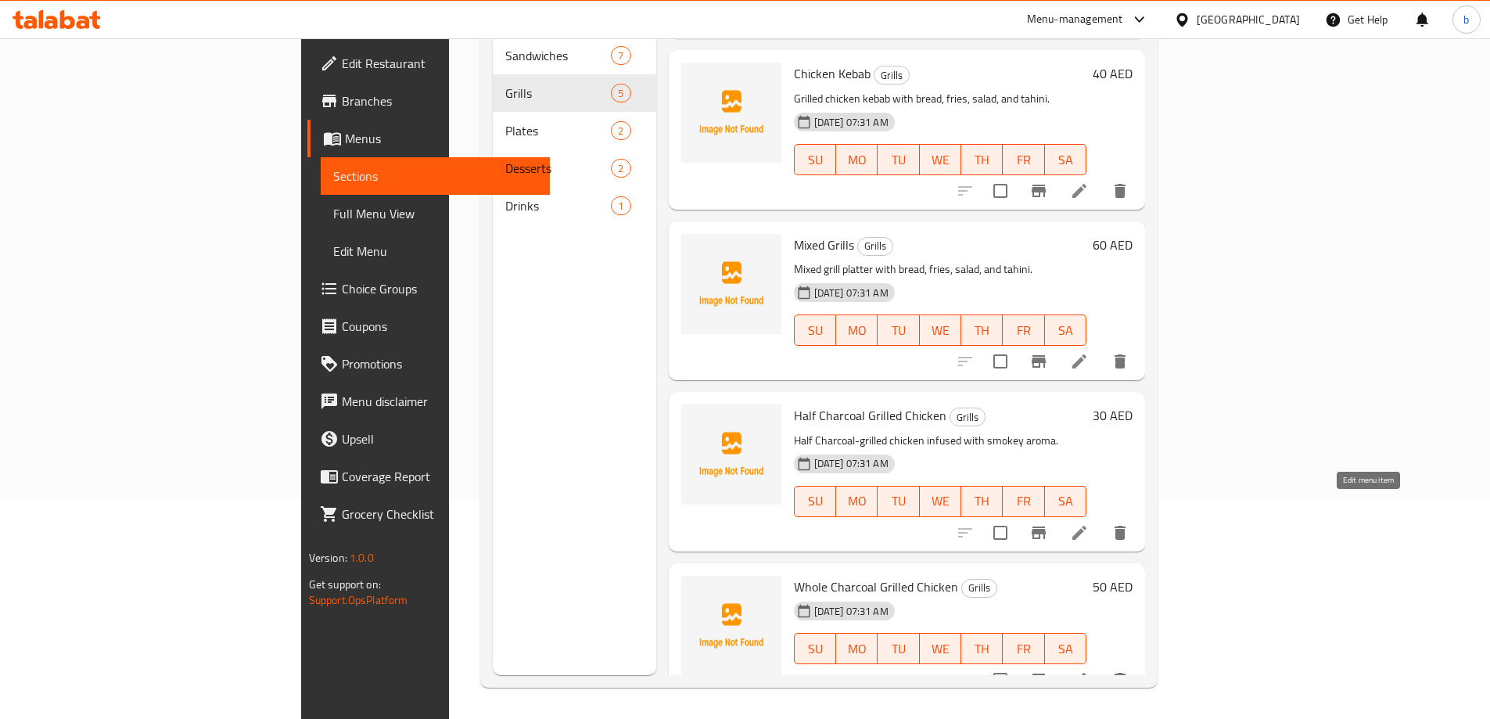
click at [1089, 523] on icon at bounding box center [1079, 532] width 19 height 19
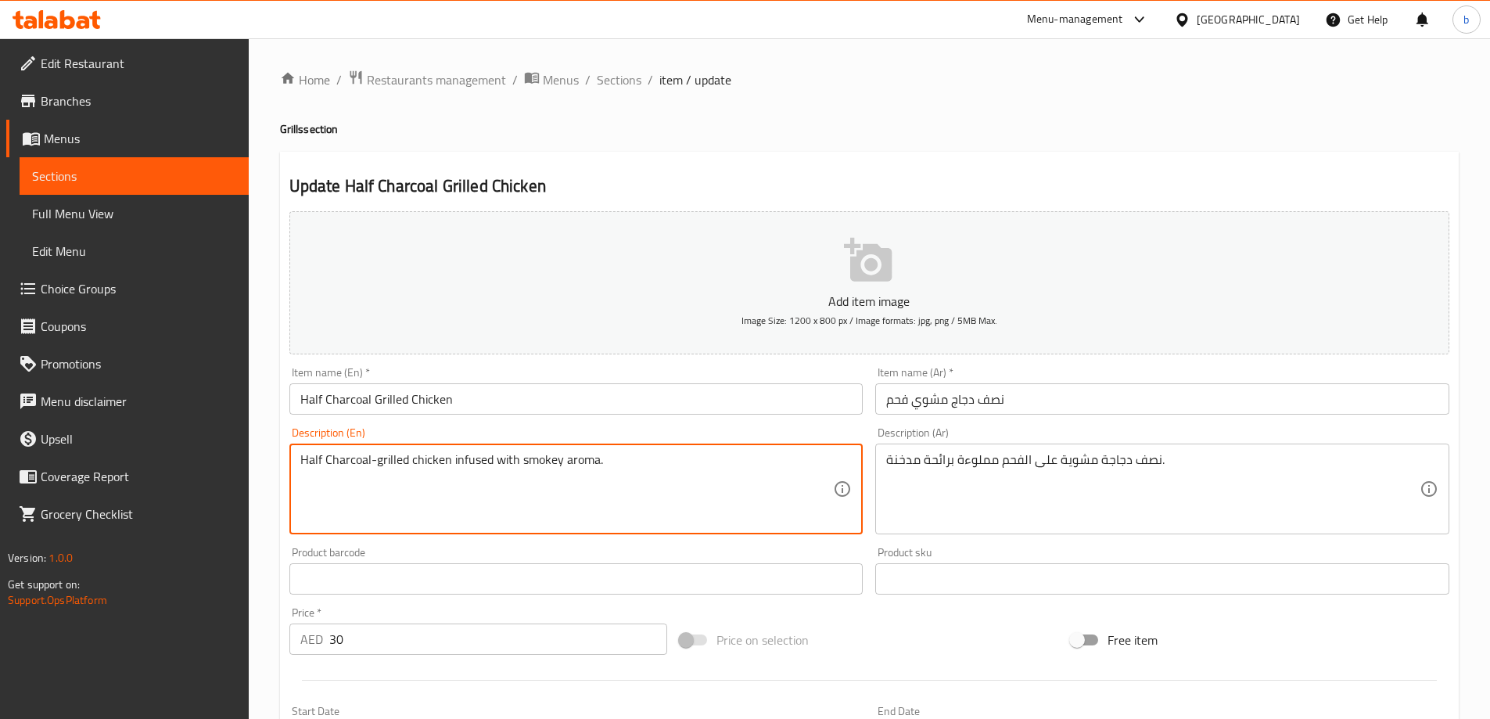
click at [531, 454] on textarea "Half Charcoal-grilled chicken infused with smokey aroma." at bounding box center [566, 489] width 533 height 74
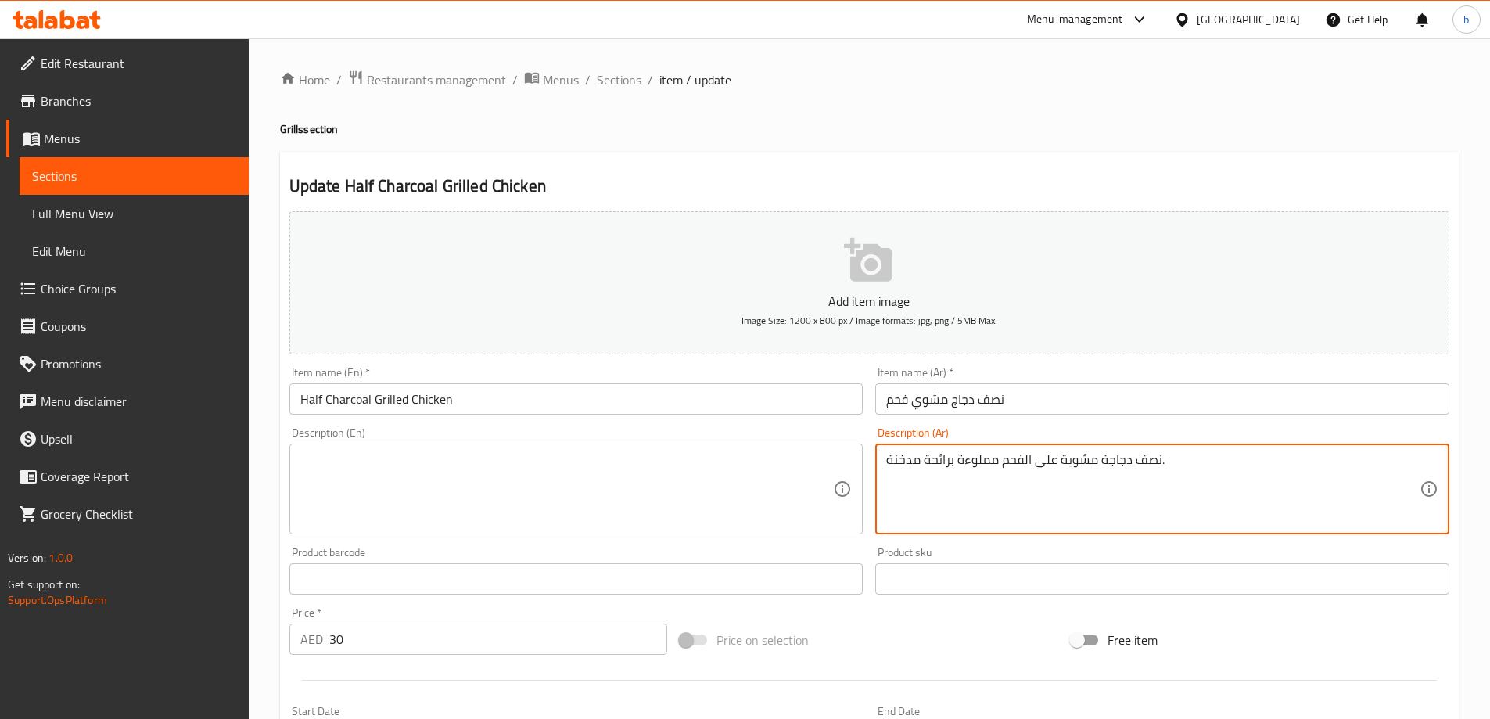
click at [974, 482] on textarea "نصف دجاجة مشوية على الفحم مملوءة برائحة مدخنة." at bounding box center [1152, 489] width 533 height 74
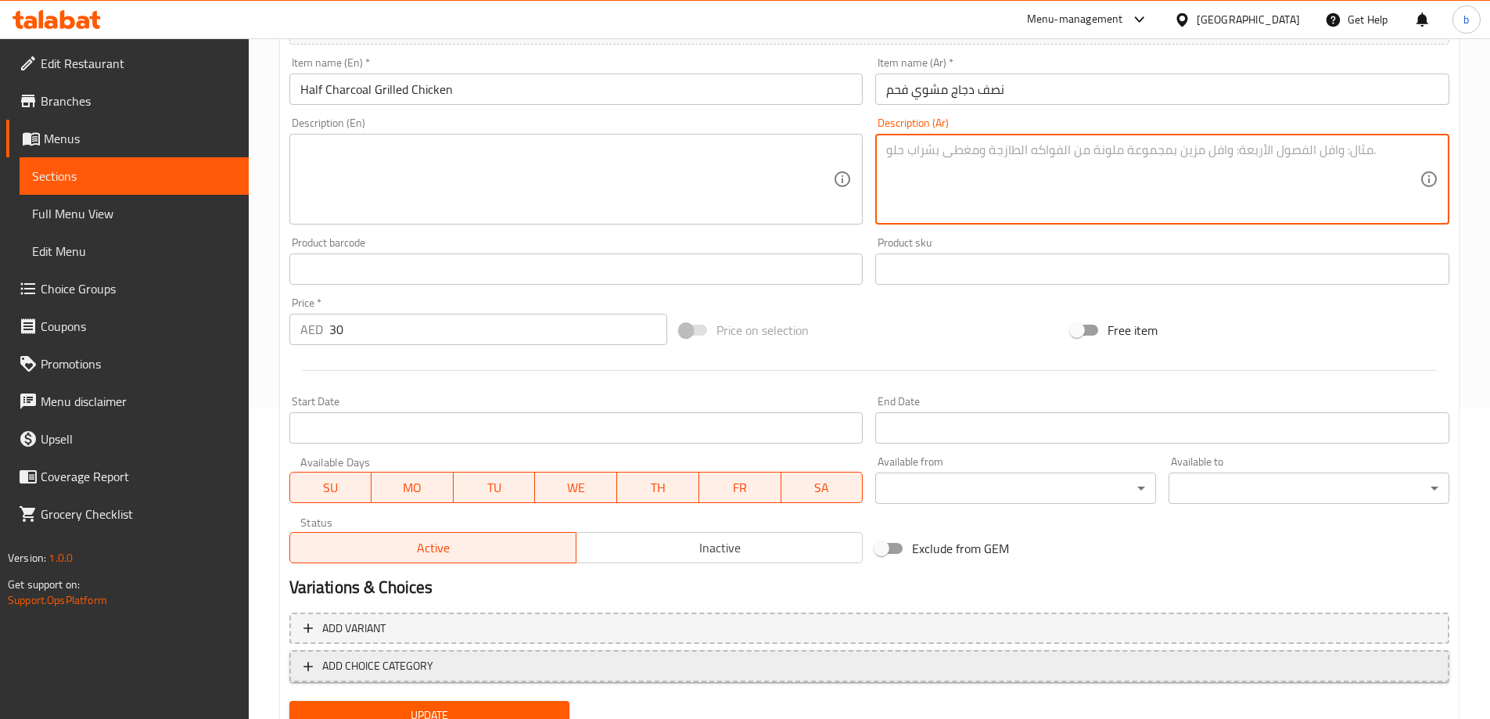
scroll to position [374, 0]
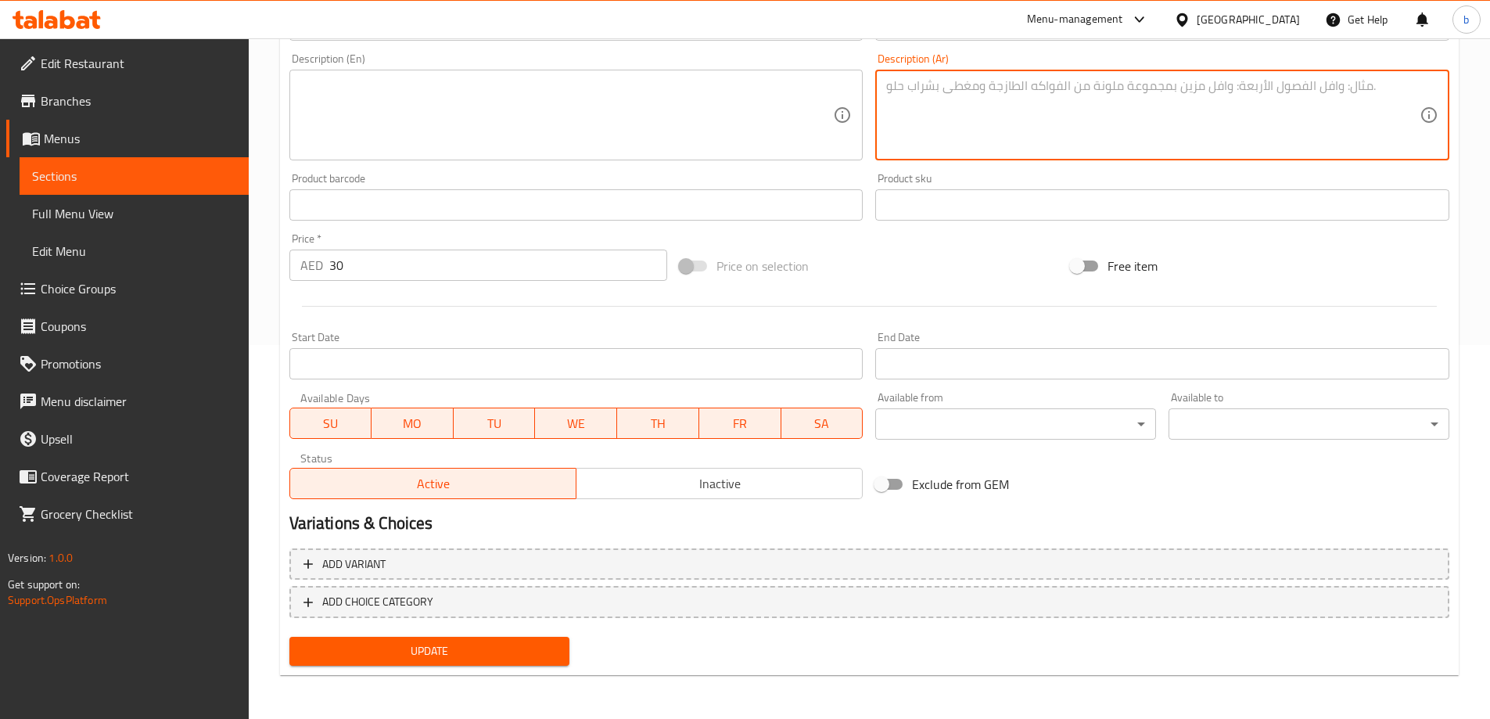
click at [408, 643] on span "Update" at bounding box center [430, 651] width 256 height 20
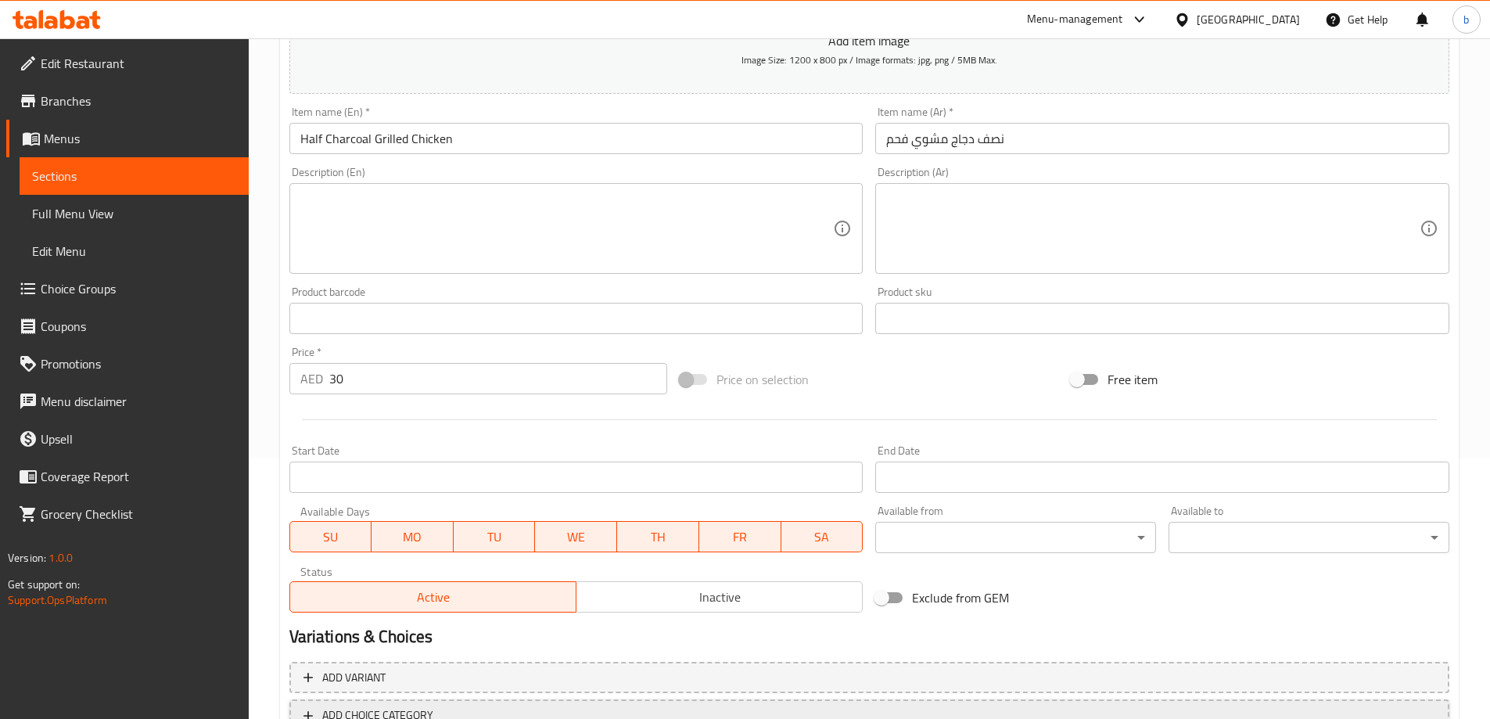
scroll to position [313, 0]
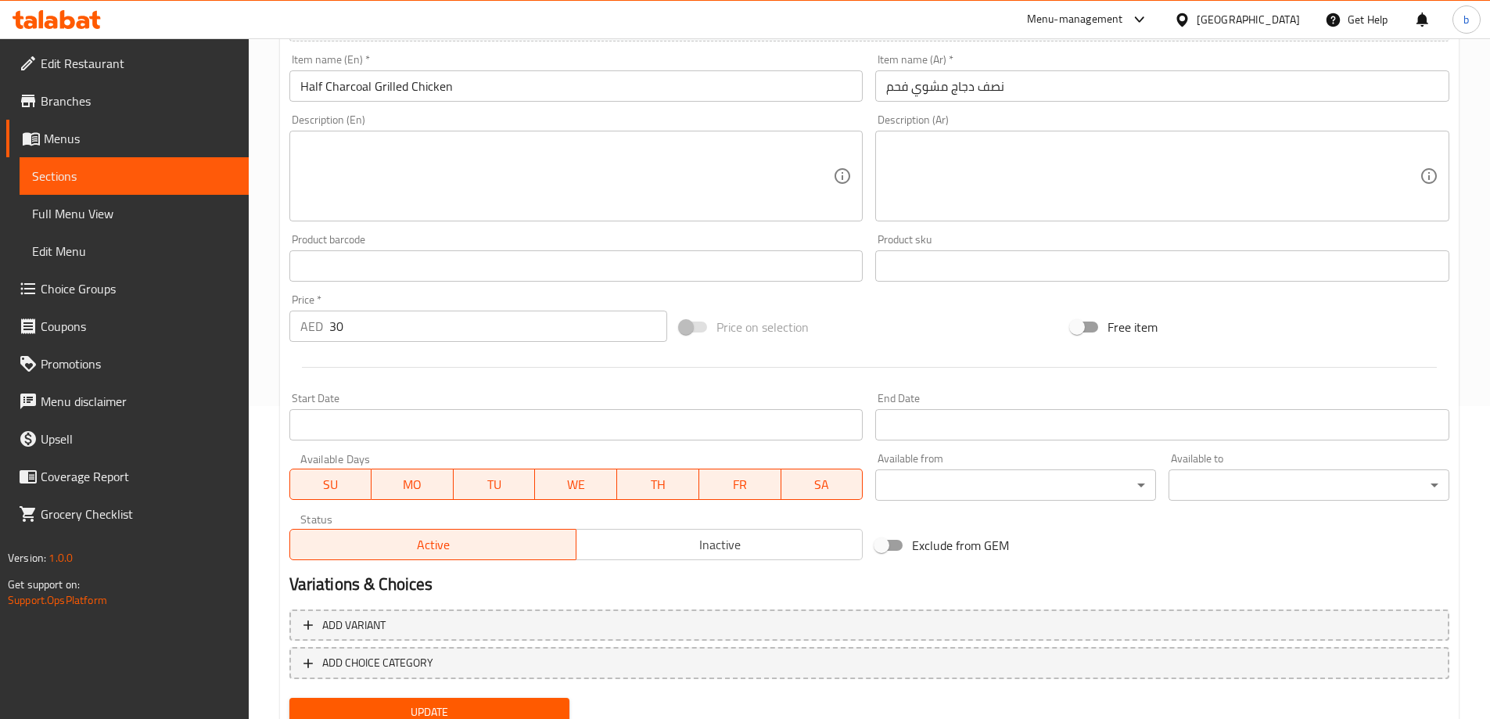
click at [483, 708] on span "Update" at bounding box center [430, 712] width 256 height 20
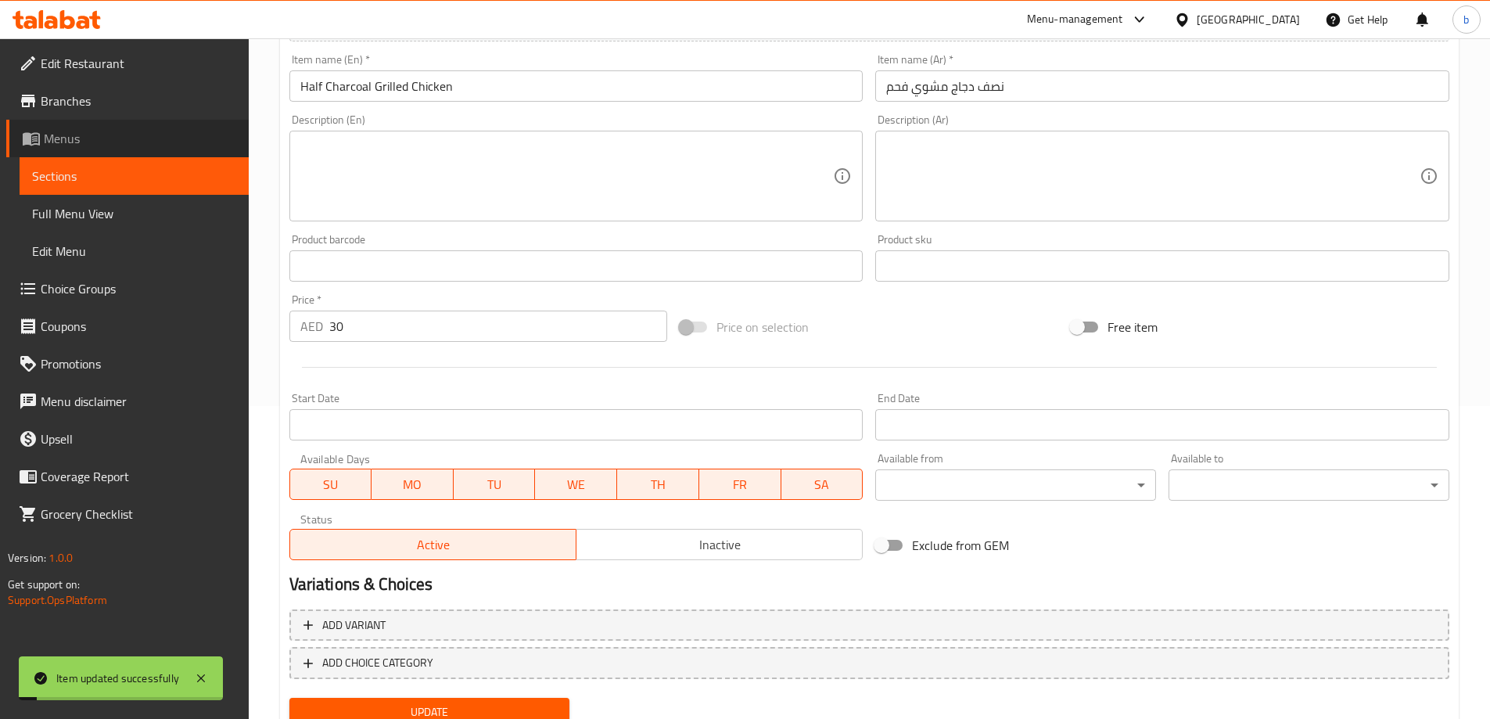
click at [108, 140] on span "Menus" at bounding box center [140, 138] width 192 height 19
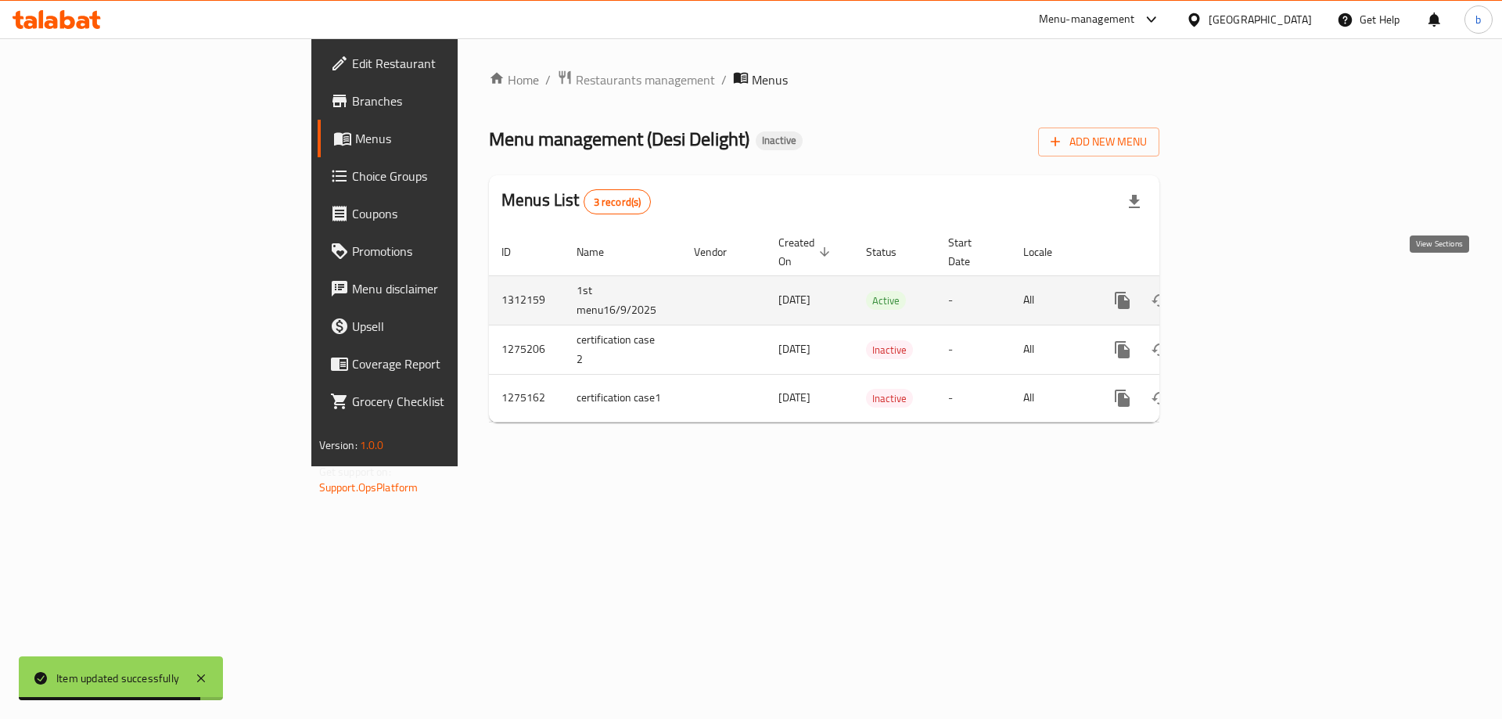
click at [1244, 291] on icon "enhanced table" at bounding box center [1235, 300] width 19 height 19
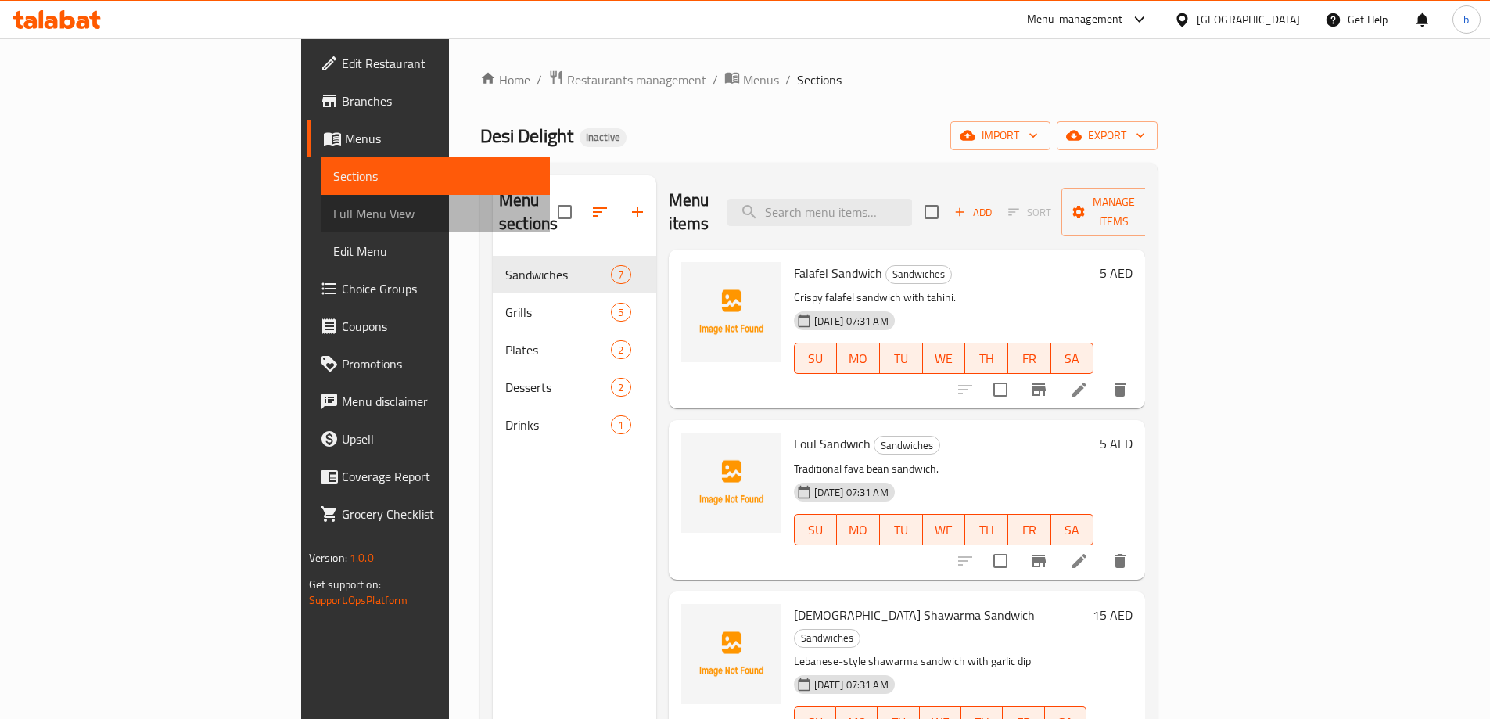
click at [333, 210] on span "Full Menu View" at bounding box center [435, 213] width 204 height 19
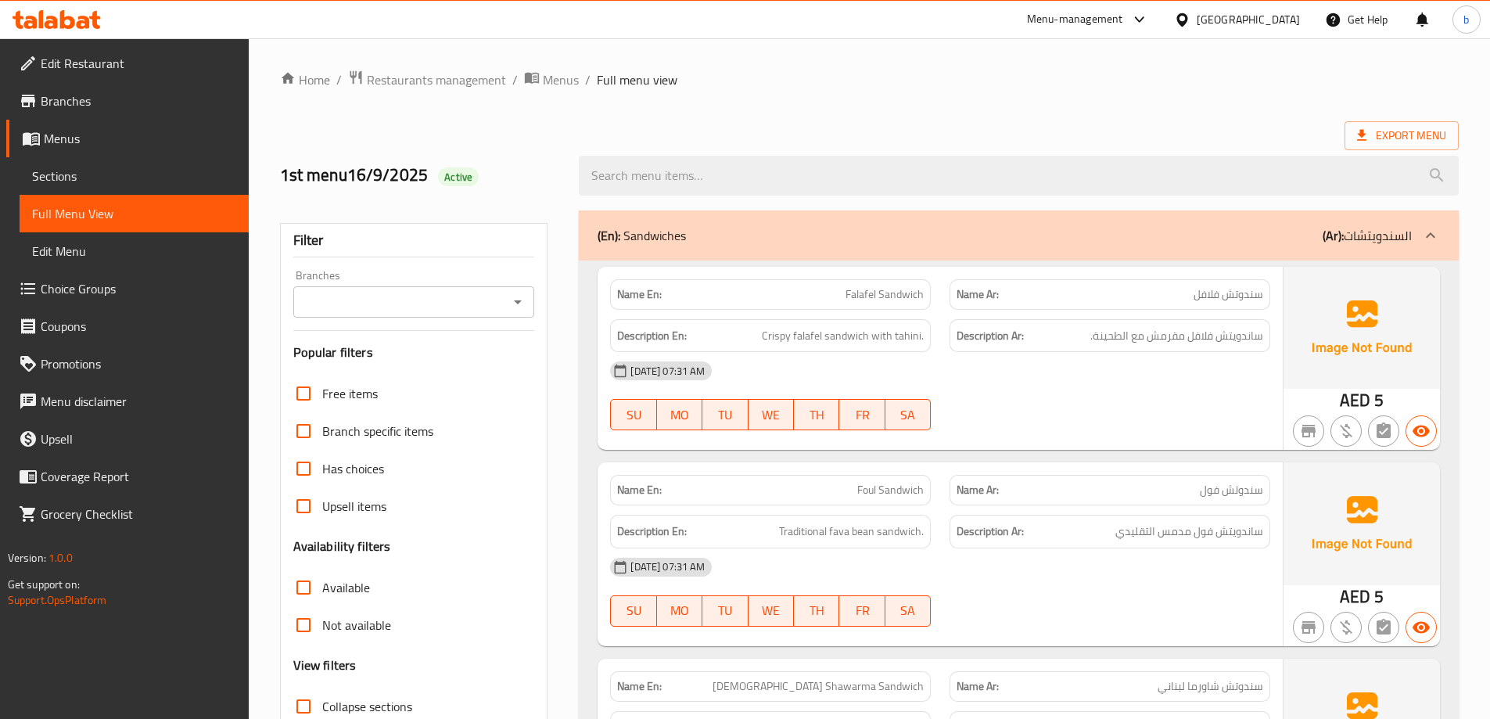
scroll to position [391, 0]
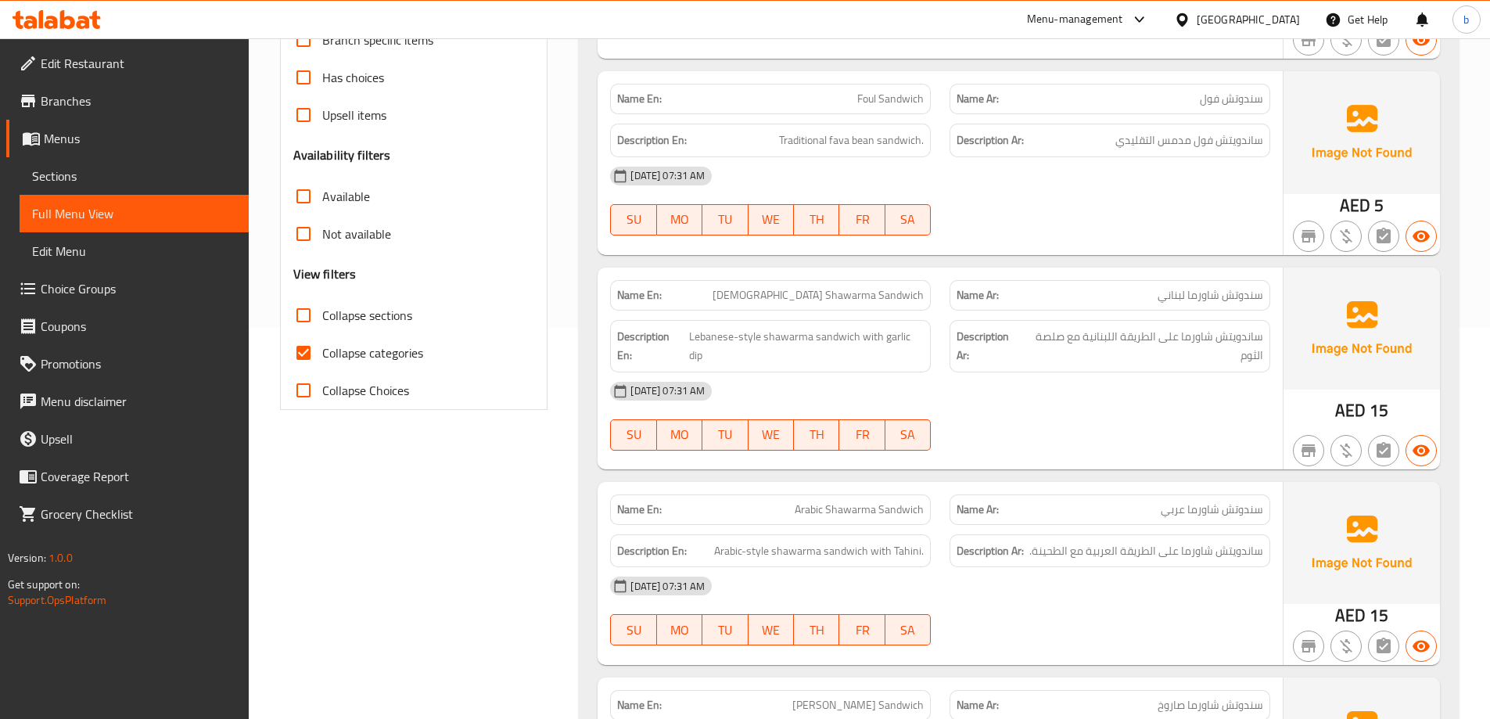
click at [329, 354] on span "Collapse categories" at bounding box center [372, 352] width 101 height 19
click at [322, 354] on input "Collapse categories" at bounding box center [304, 353] width 38 height 38
checkbox input "false"
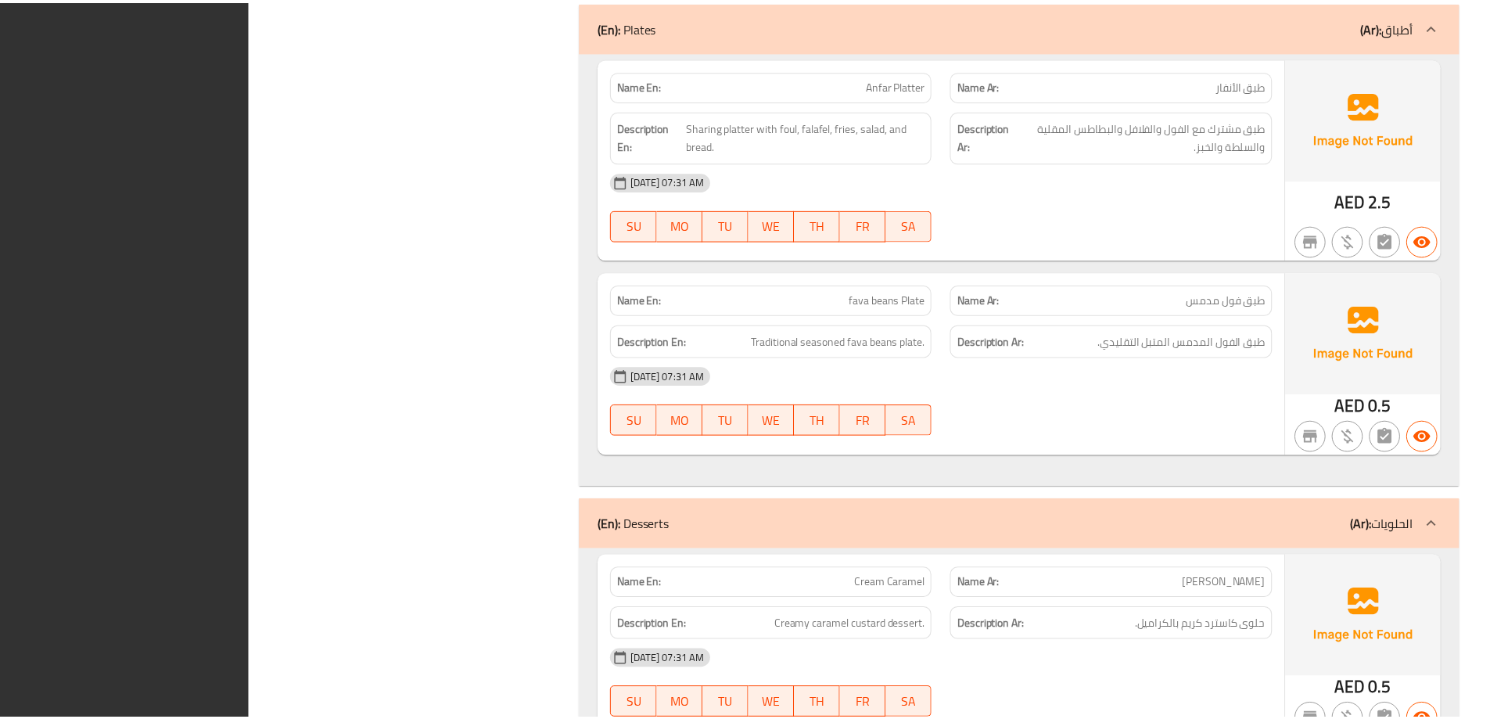
scroll to position [3369, 0]
